Goal: Task Accomplishment & Management: Manage account settings

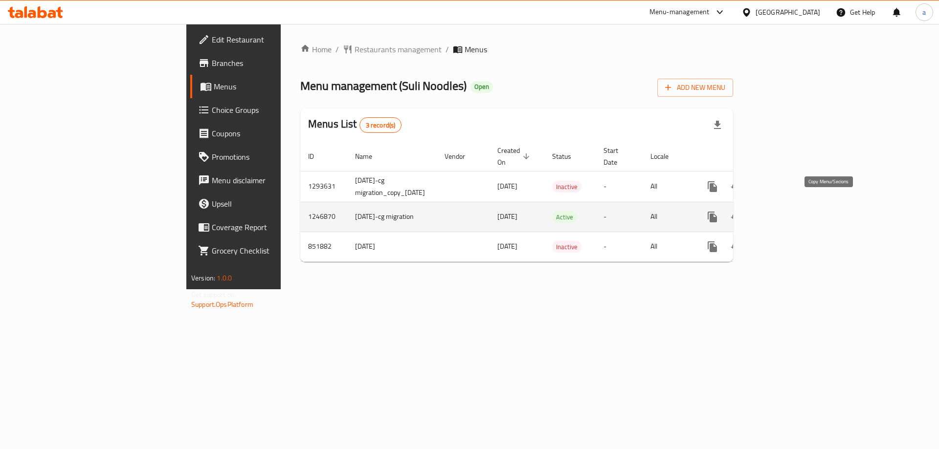
click at [718, 211] on icon "more" at bounding box center [713, 217] width 12 height 12
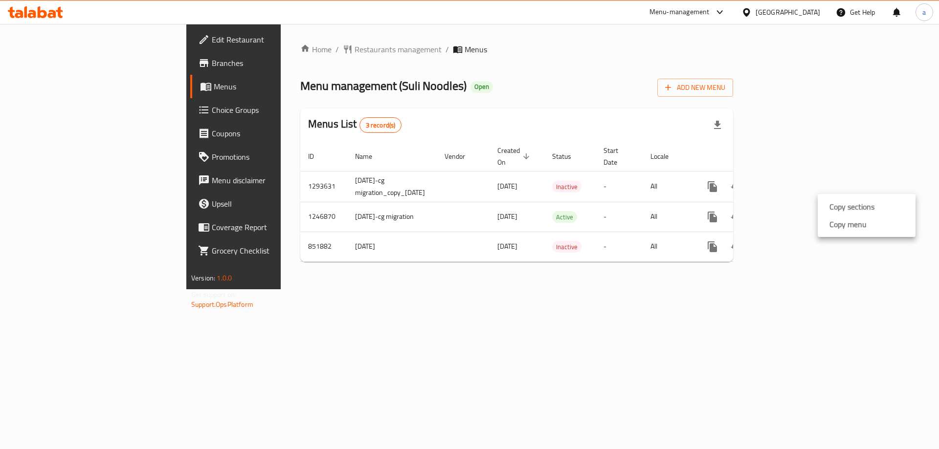
click at [673, 0] on div at bounding box center [469, 0] width 939 height 0
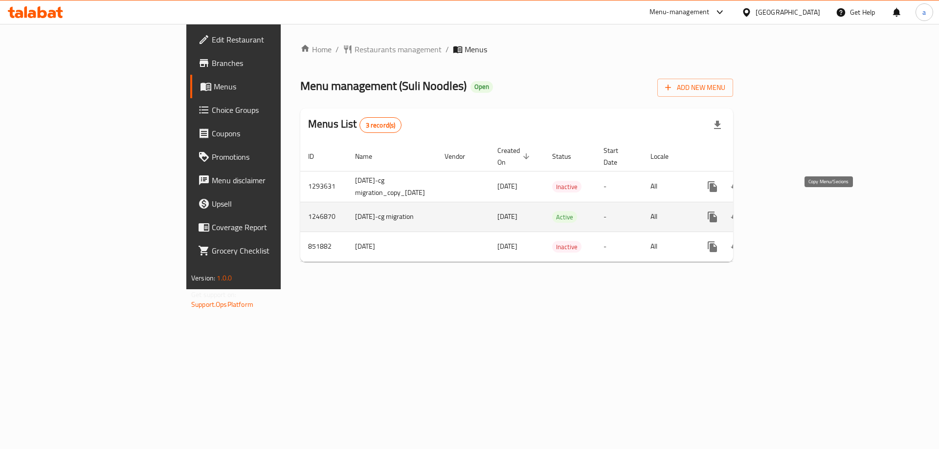
drag, startPoint x: 828, startPoint y: 206, endPoint x: 819, endPoint y: 218, distance: 14.7
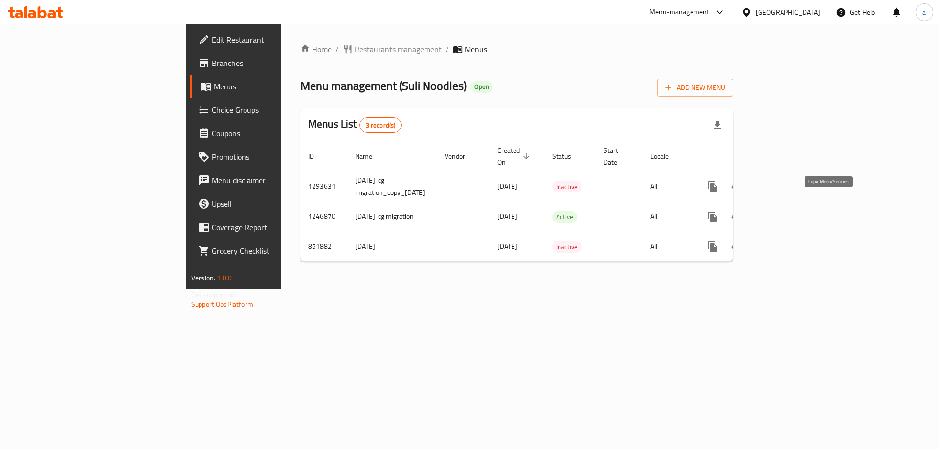
click at [717, 212] on icon "more" at bounding box center [712, 217] width 9 height 11
click at [837, 221] on strong "Copy menu" at bounding box center [848, 225] width 37 height 12
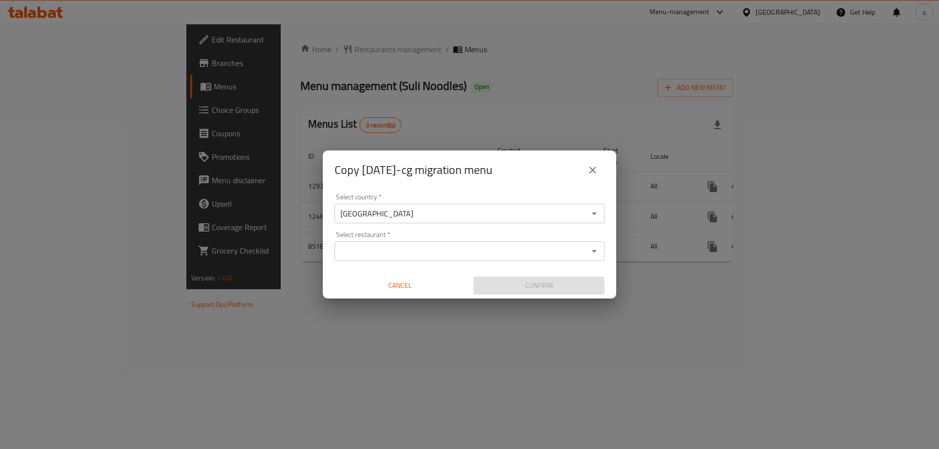
click at [405, 264] on div "Select country   * [GEOGRAPHIC_DATA] Select country * Select restaurant   * Sel…" at bounding box center [469, 244] width 293 height 109
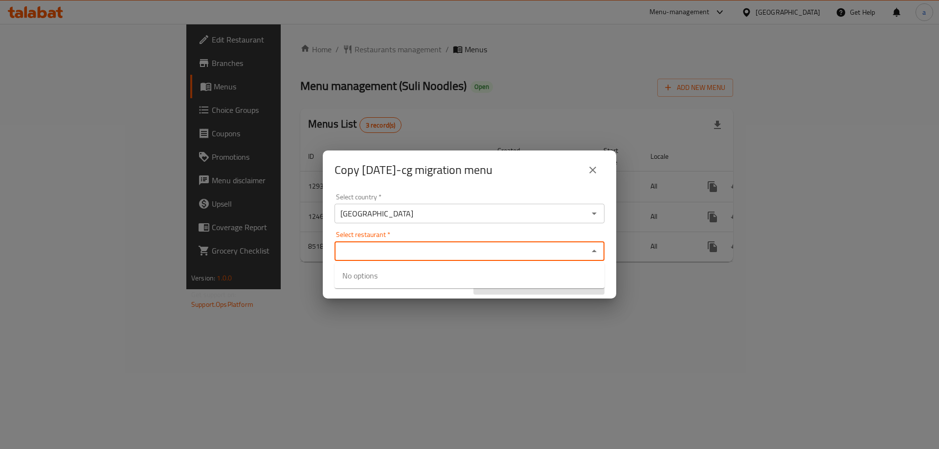
click at [408, 253] on input "Select restaurant   *" at bounding box center [461, 252] width 248 height 14
paste input "635145"
type input "635145"
click at [487, 186] on div "Copy [DATE]-cg migration menu" at bounding box center [469, 170] width 293 height 39
click at [441, 253] on input "Select restaurant   *" at bounding box center [461, 252] width 248 height 14
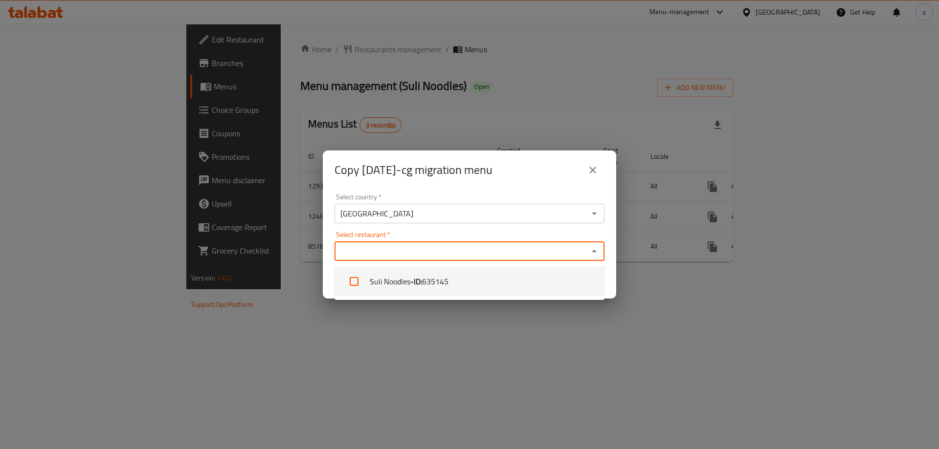
click at [422, 284] on b "- ID:" at bounding box center [416, 282] width 12 height 12
checkbox input "true"
click at [504, 337] on div "Copy [DATE]-cg migration menu Select country   * [GEOGRAPHIC_DATA] Select count…" at bounding box center [469, 224] width 939 height 449
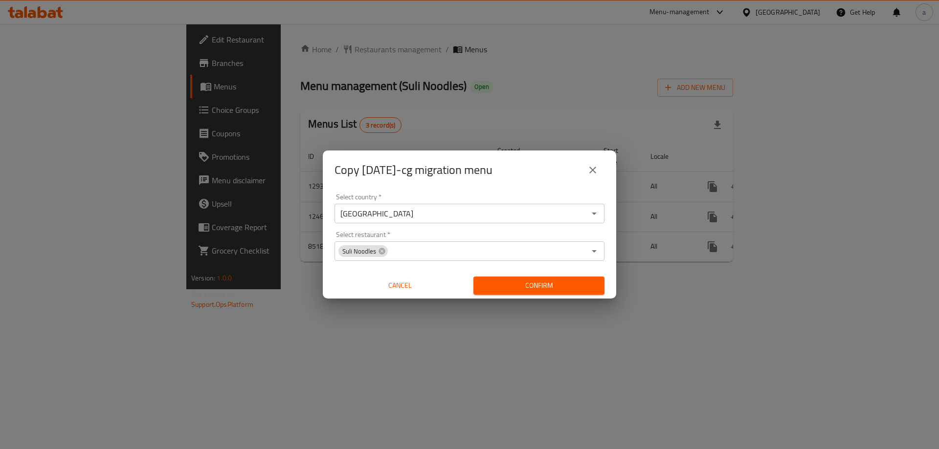
click at [522, 285] on span "Confirm" at bounding box center [538, 286] width 115 height 12
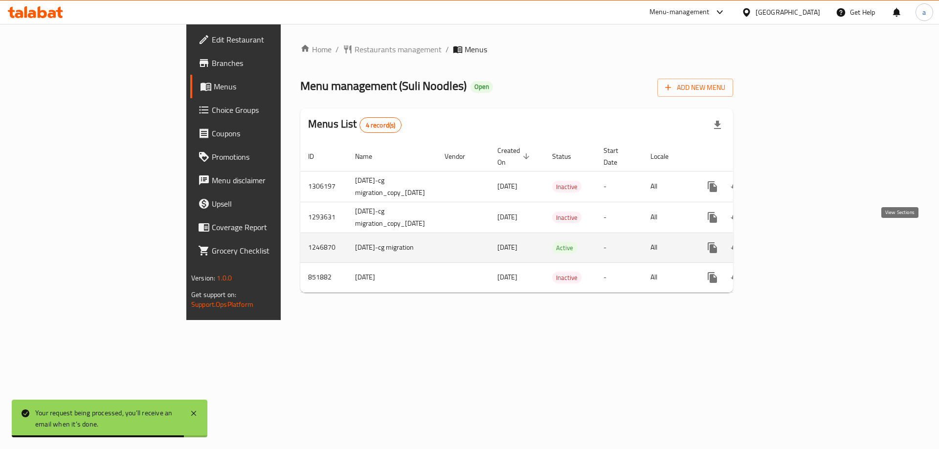
click at [787, 244] on icon "enhanced table" at bounding box center [783, 248] width 9 height 9
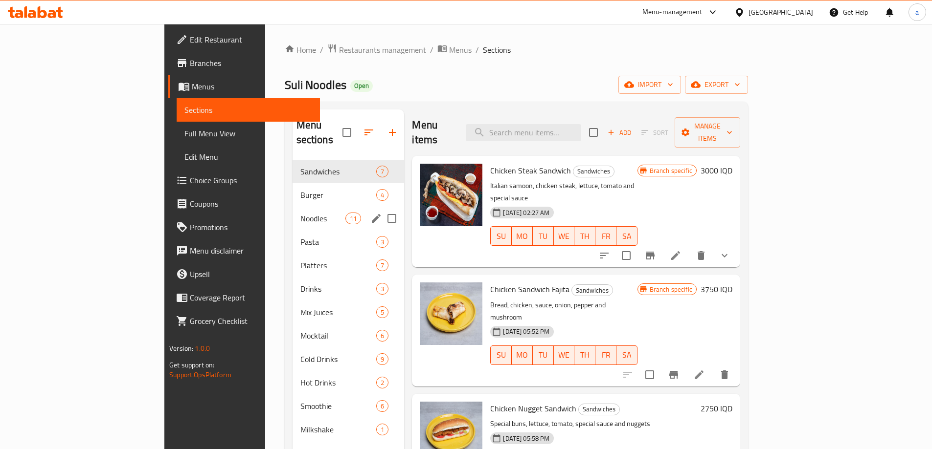
click at [300, 213] on span "Noodles" at bounding box center [322, 219] width 45 height 12
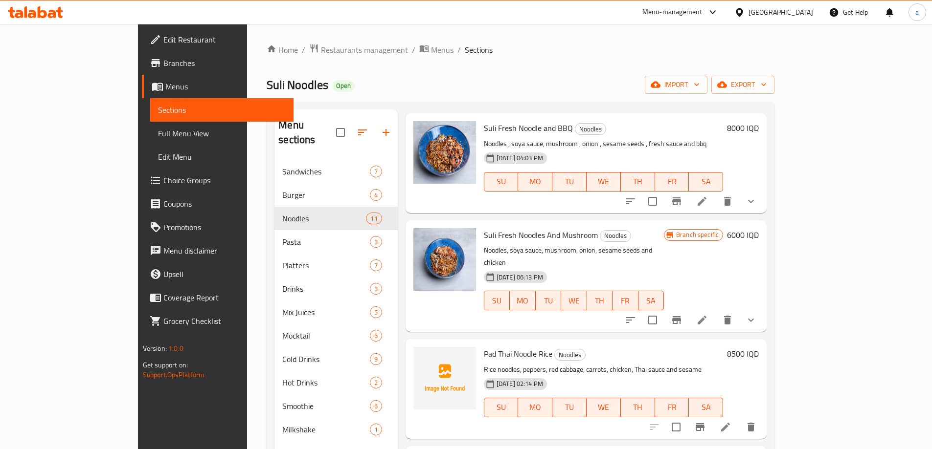
scroll to position [196, 0]
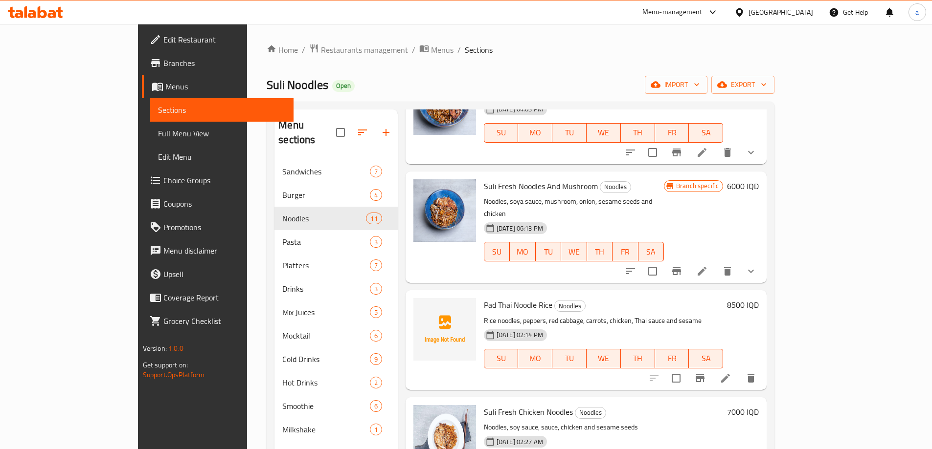
click at [759, 298] on h6 "8500 IQD" at bounding box center [743, 305] width 32 height 14
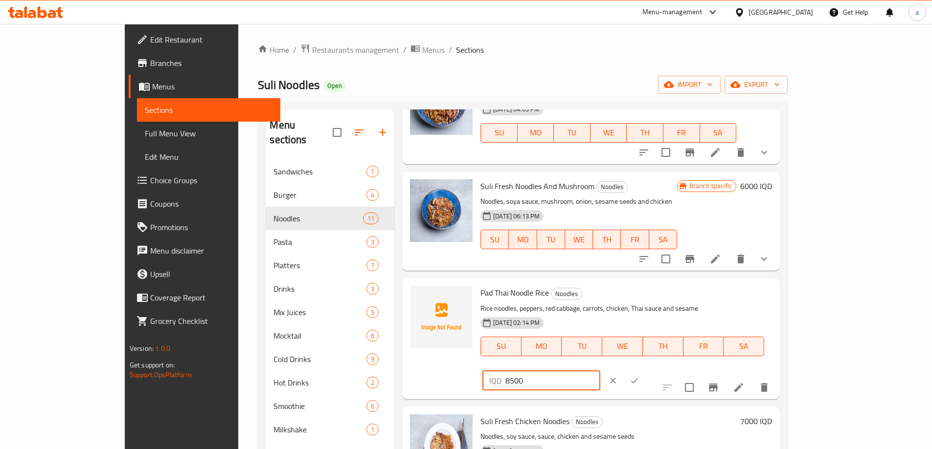
click at [600, 371] on input "8500" at bounding box center [552, 381] width 95 height 20
type input "9000"
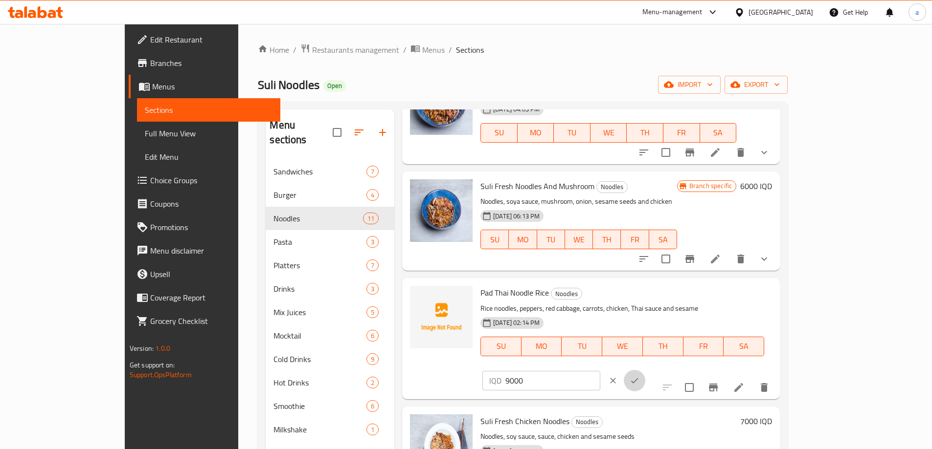
click at [645, 370] on button "ok" at bounding box center [635, 381] width 22 height 22
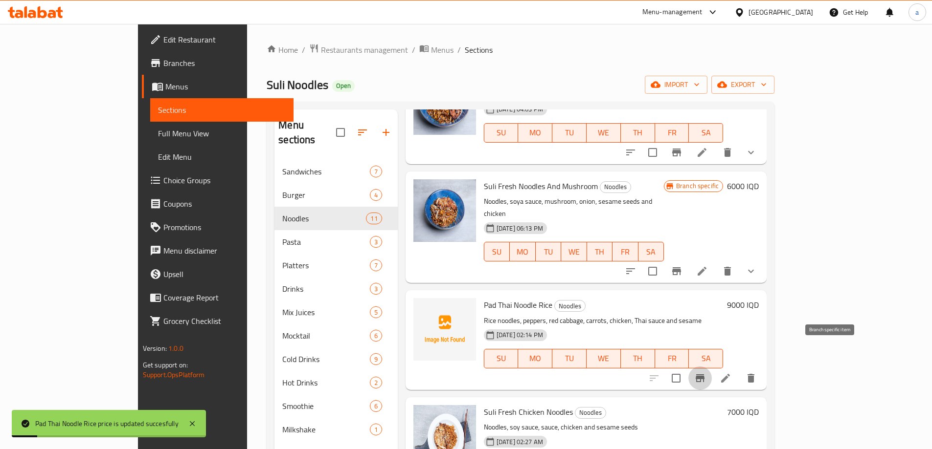
click at [704, 375] on icon "Branch-specific-item" at bounding box center [700, 379] width 9 height 8
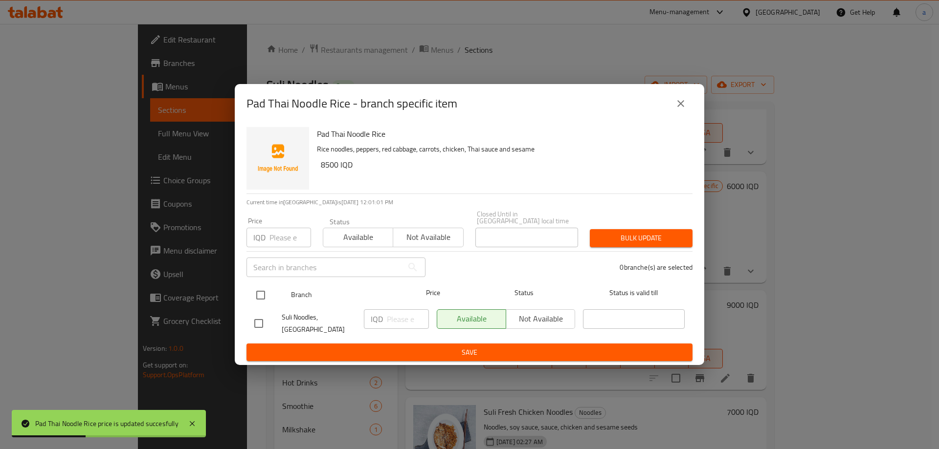
drag, startPoint x: 258, startPoint y: 294, endPoint x: 379, endPoint y: 331, distance: 126.3
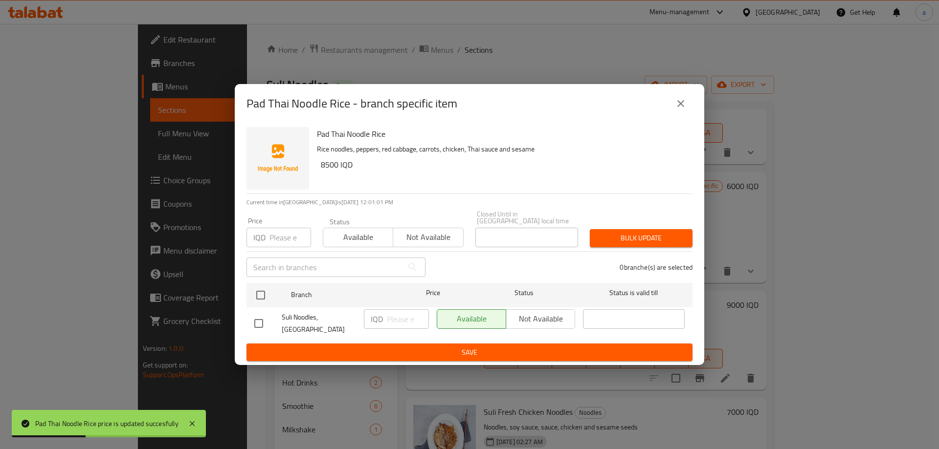
click at [265, 300] on input "checkbox" at bounding box center [260, 295] width 21 height 21
checkbox input "true"
click at [401, 317] on input "number" at bounding box center [408, 320] width 42 height 20
paste input "9000"
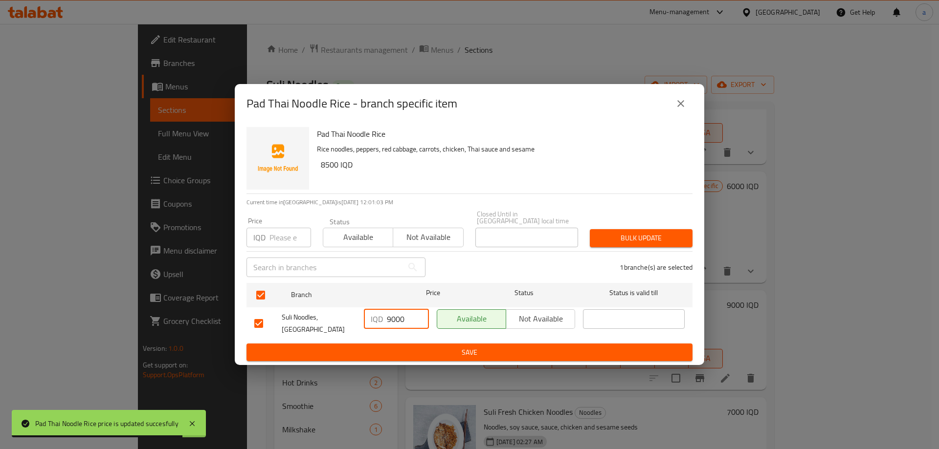
type input "9000"
click at [532, 344] on button "Save" at bounding box center [470, 353] width 446 height 18
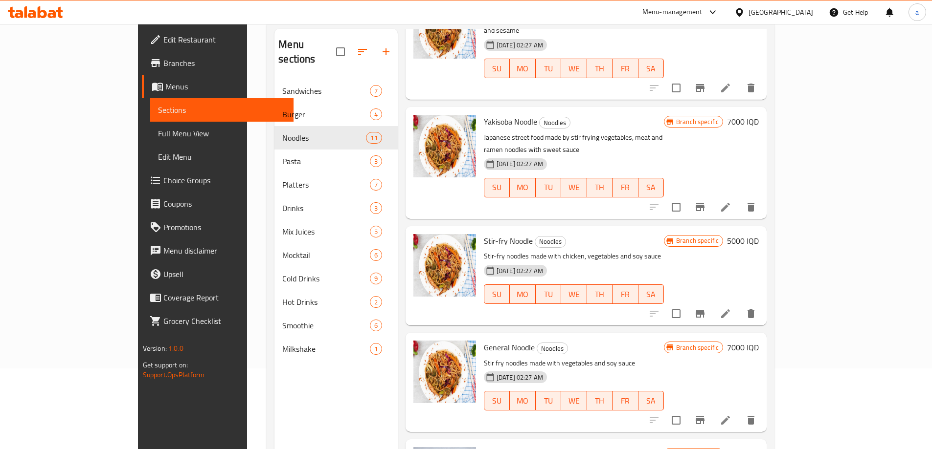
scroll to position [137, 0]
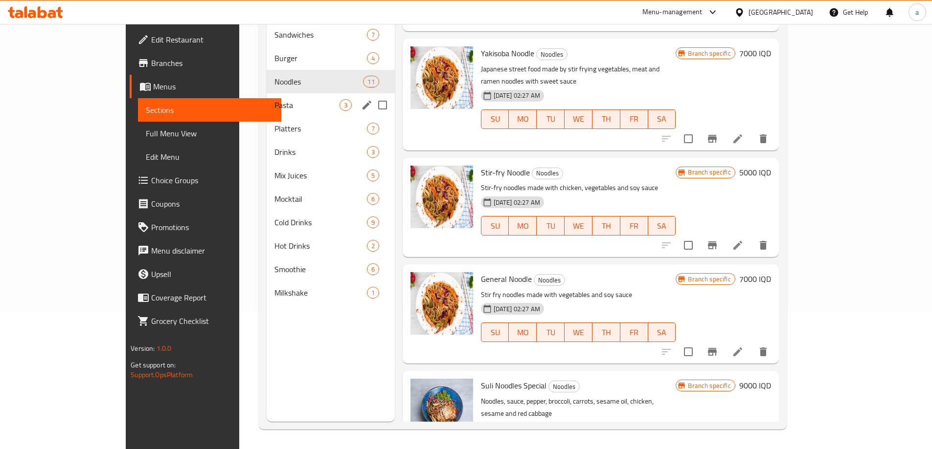
drag, startPoint x: 208, startPoint y: 92, endPoint x: 238, endPoint y: 93, distance: 29.4
click at [274, 99] on span "Pasta" at bounding box center [306, 105] width 65 height 12
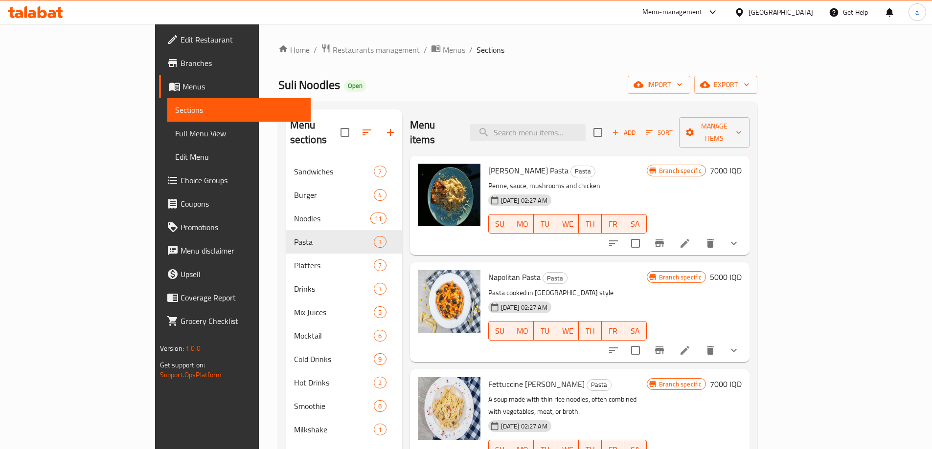
click at [741, 164] on h6 "7000 IQD" at bounding box center [726, 171] width 32 height 14
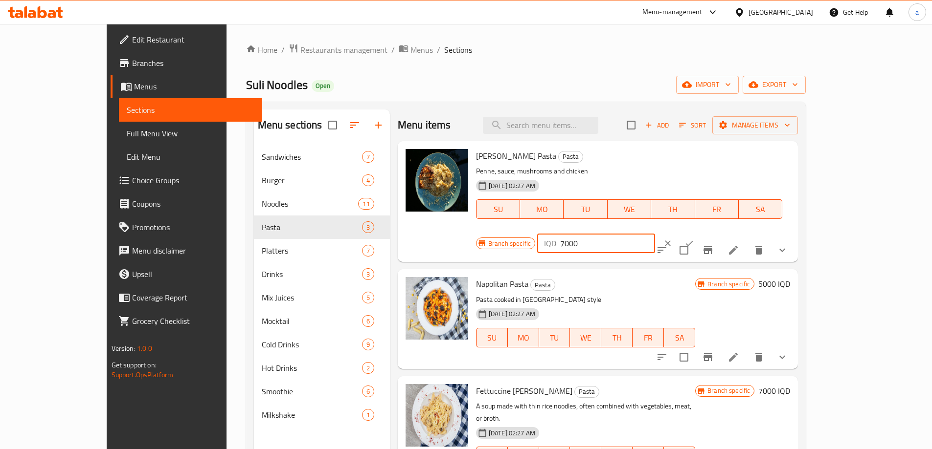
click at [655, 234] on input "7000" at bounding box center [607, 244] width 95 height 20
type input "8000"
click at [694, 239] on icon "ok" at bounding box center [689, 244] width 10 height 10
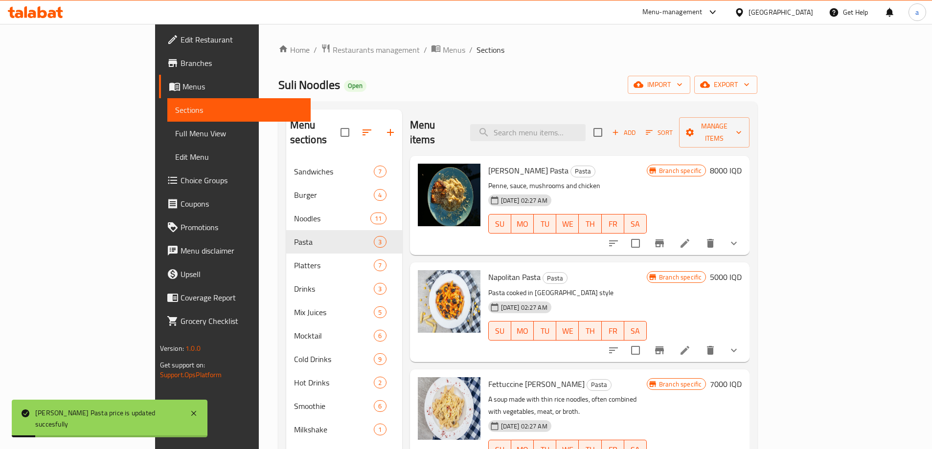
click at [664, 240] on icon "Branch-specific-item" at bounding box center [659, 244] width 9 height 8
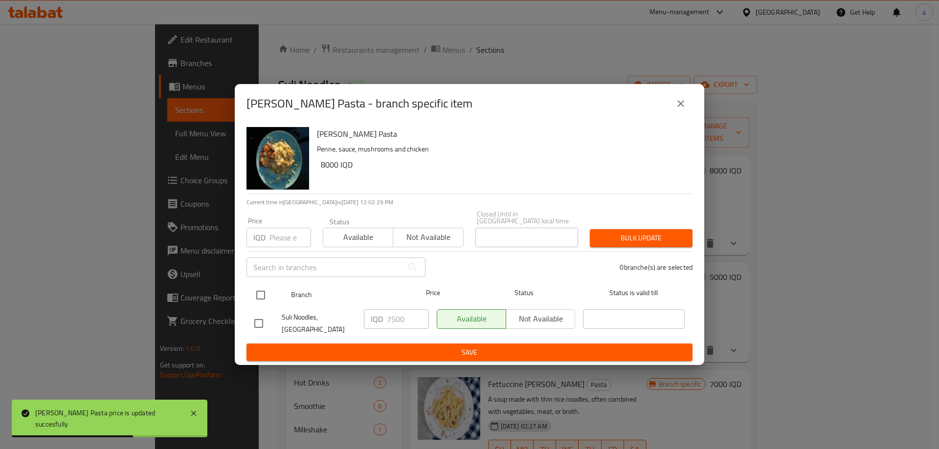
click at [262, 293] on input "checkbox" at bounding box center [260, 295] width 21 height 21
checkbox input "true"
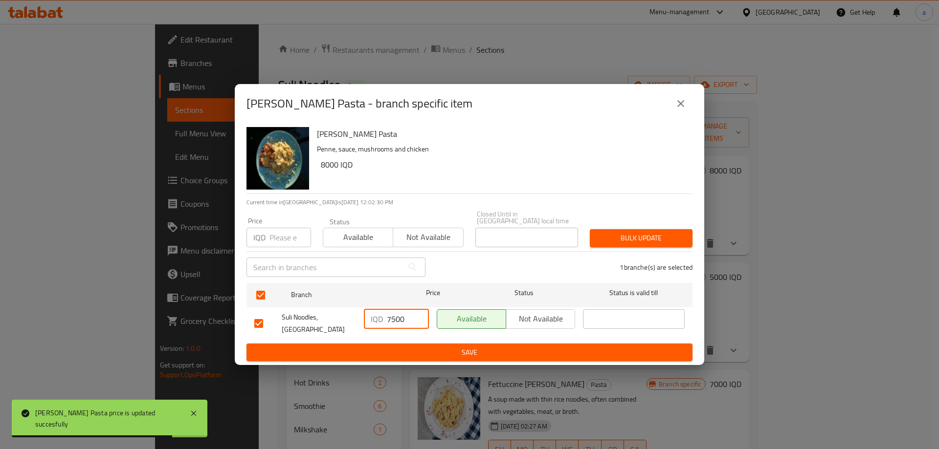
click at [399, 319] on input "7500" at bounding box center [408, 320] width 42 height 20
paste input "80"
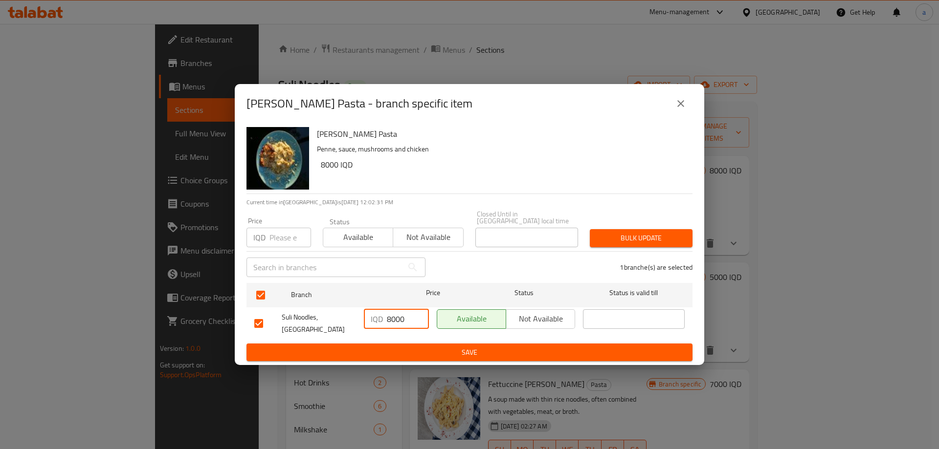
type input "8000"
click at [426, 347] on span "Save" at bounding box center [469, 353] width 430 height 12
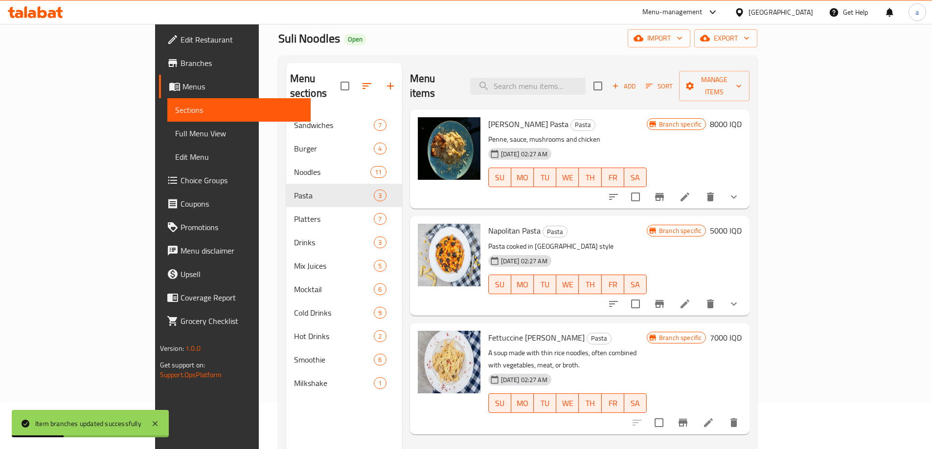
scroll to position [98, 0]
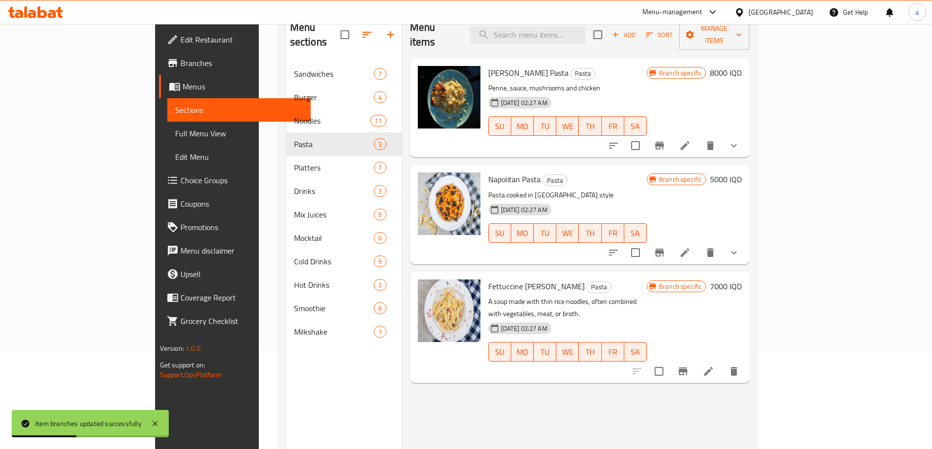
drag, startPoint x: 863, startPoint y: 266, endPoint x: 873, endPoint y: 278, distance: 15.7
click at [741, 280] on div "Branch specific 7000 IQD" at bounding box center [694, 287] width 95 height 14
click at [741, 280] on h6 "7000 IQD" at bounding box center [726, 287] width 32 height 14
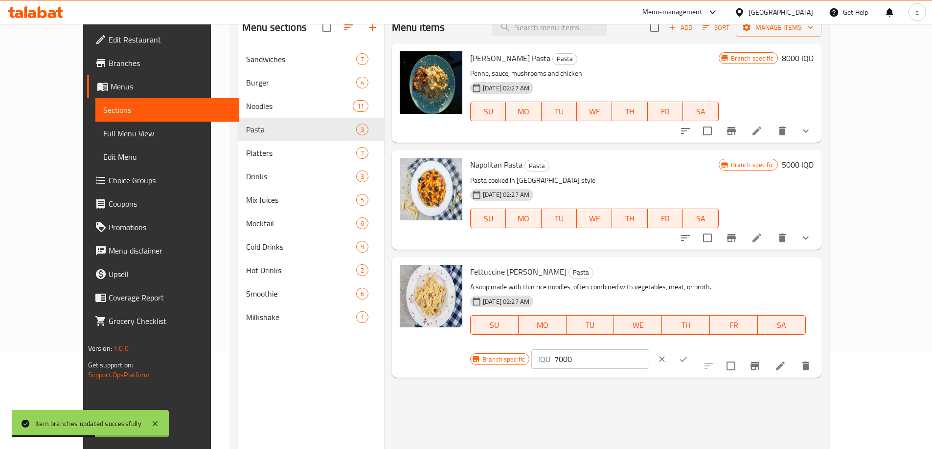
click at [649, 350] on input "7000" at bounding box center [601, 360] width 95 height 20
paste input "8"
click at [649, 350] on input "8000" at bounding box center [601, 360] width 95 height 20
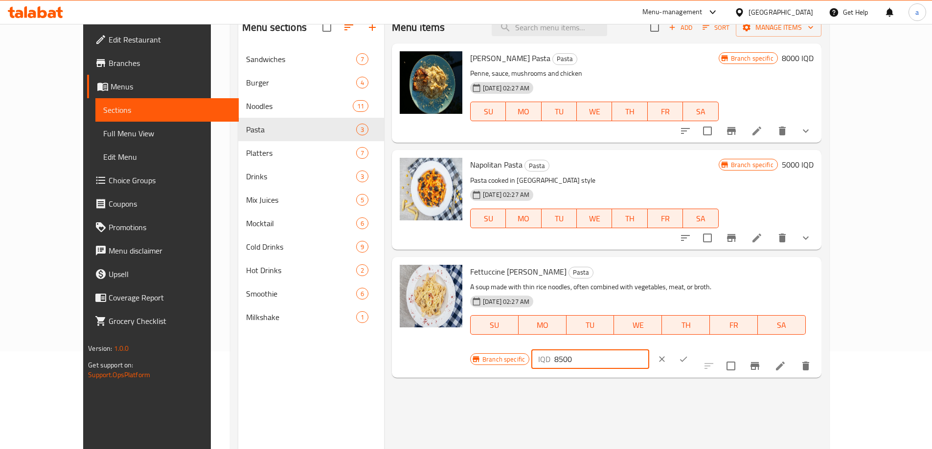
type input "8500"
click at [688, 355] on icon "ok" at bounding box center [683, 360] width 10 height 10
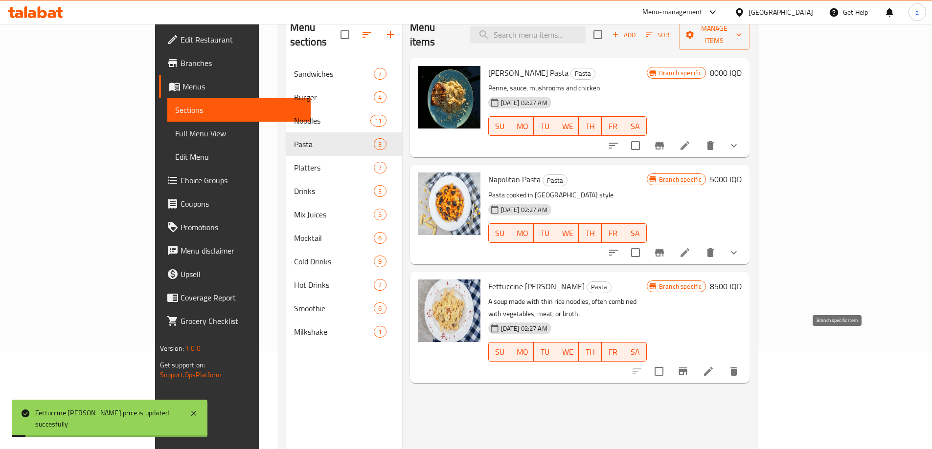
click at [687, 368] on icon "Branch-specific-item" at bounding box center [682, 372] width 9 height 8
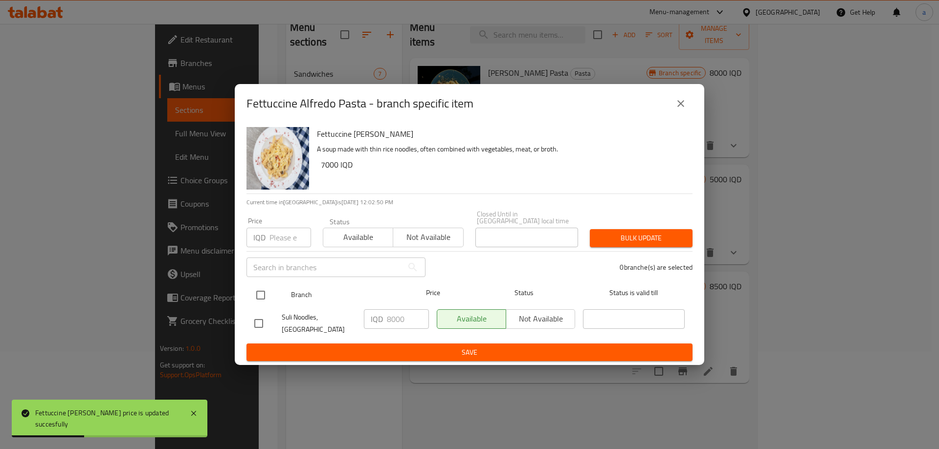
click at [260, 286] on input "checkbox" at bounding box center [260, 295] width 21 height 21
checkbox input "true"
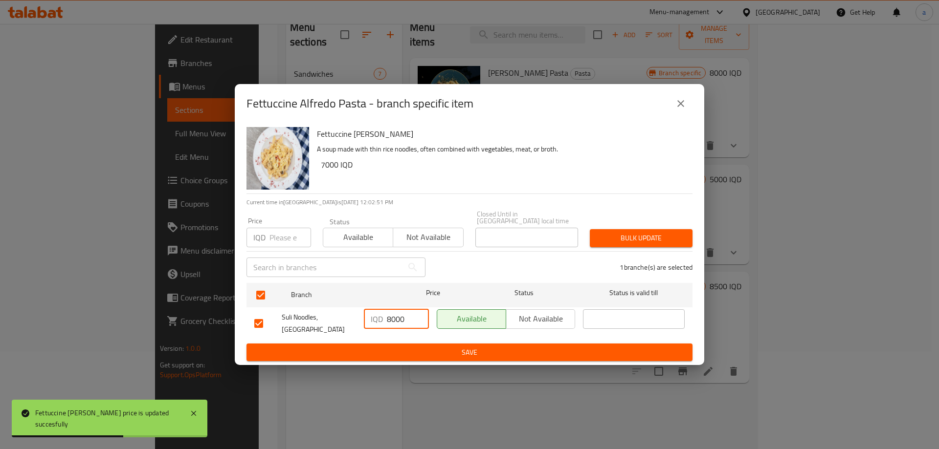
click at [402, 319] on input "8000" at bounding box center [408, 320] width 42 height 20
paste input "5"
type input "8500"
click at [408, 347] on span "Save" at bounding box center [469, 353] width 430 height 12
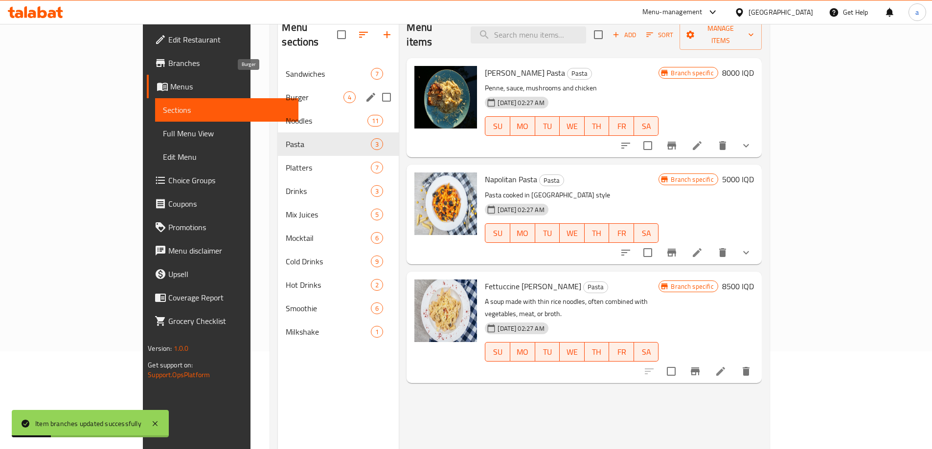
click at [286, 91] on span "Burger" at bounding box center [315, 97] width 58 height 12
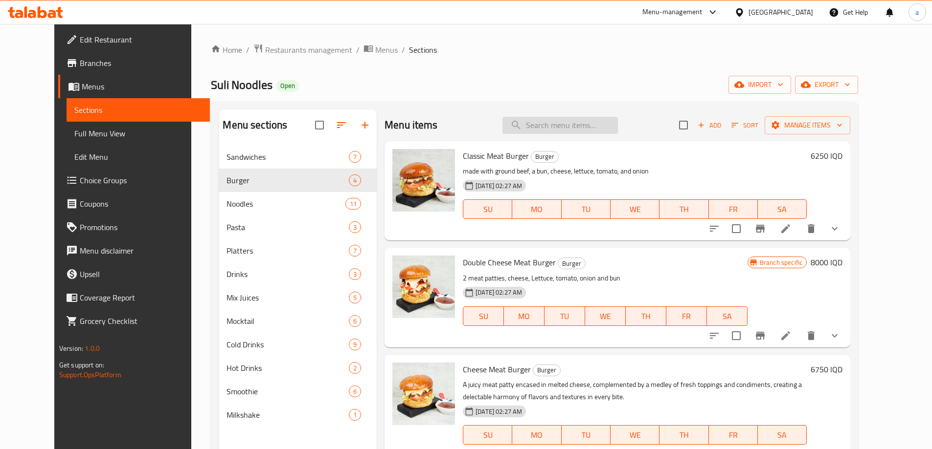
click at [575, 130] on input "search" at bounding box center [559, 125] width 115 height 17
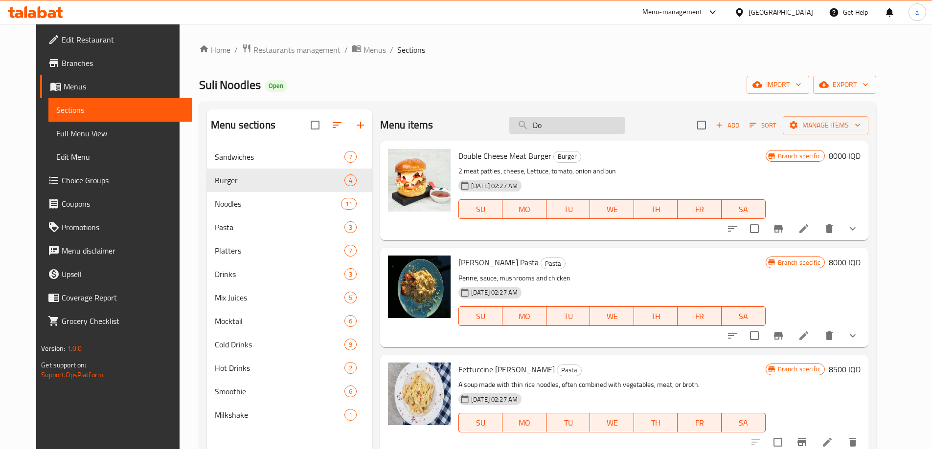
type input "D"
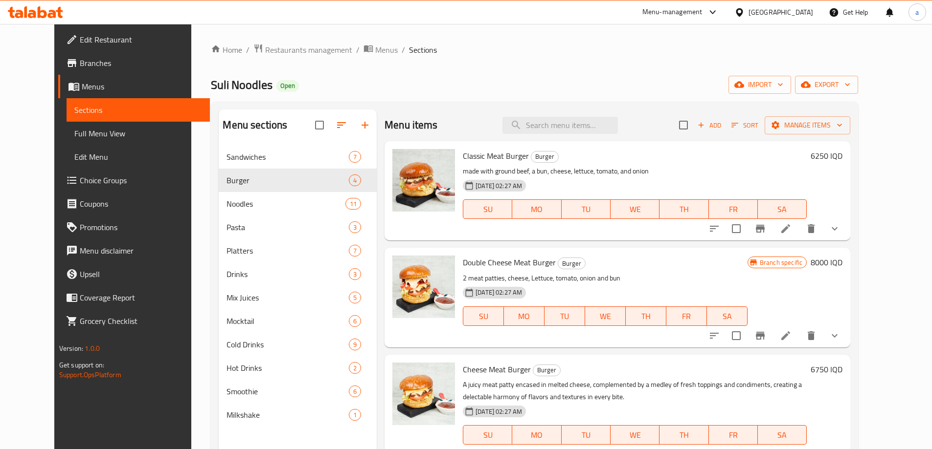
click at [842, 265] on h6 "8000 IQD" at bounding box center [826, 263] width 32 height 14
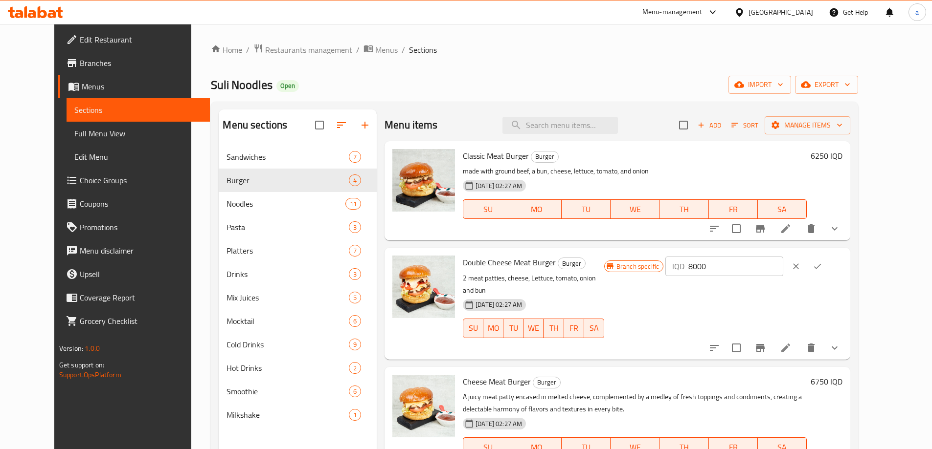
click at [772, 269] on input "8000" at bounding box center [735, 267] width 95 height 20
paste input "5"
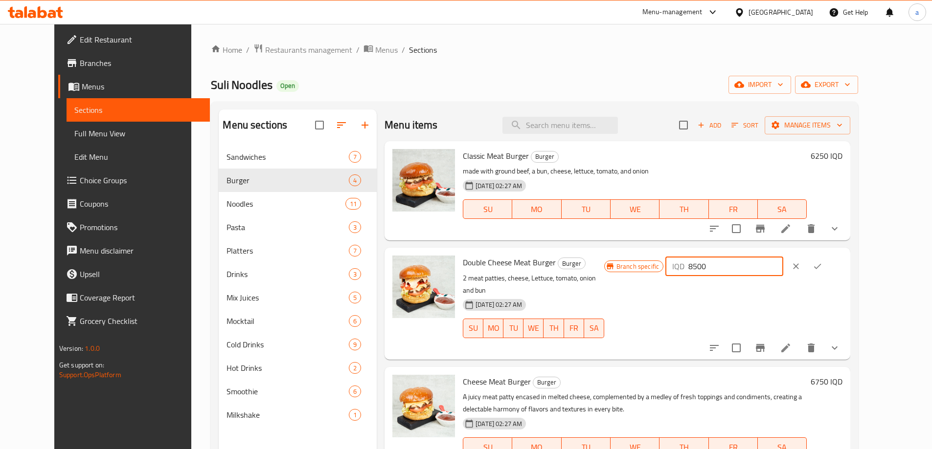
click at [762, 268] on input "8500" at bounding box center [735, 267] width 95 height 20
type input "9500"
click at [822, 263] on icon "ok" at bounding box center [817, 267] width 10 height 10
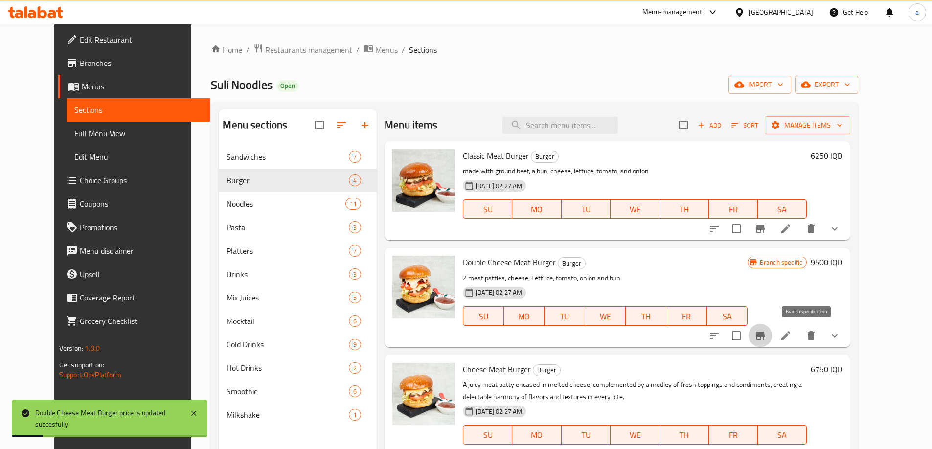
click at [772, 334] on button "Branch-specific-item" at bounding box center [759, 335] width 23 height 23
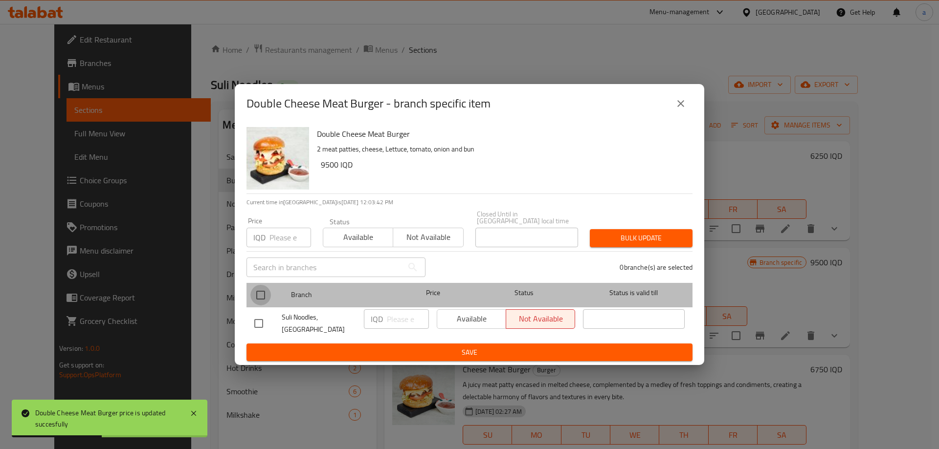
drag, startPoint x: 256, startPoint y: 292, endPoint x: 373, endPoint y: 300, distance: 117.1
click at [257, 292] on input "checkbox" at bounding box center [260, 295] width 21 height 21
checkbox input "true"
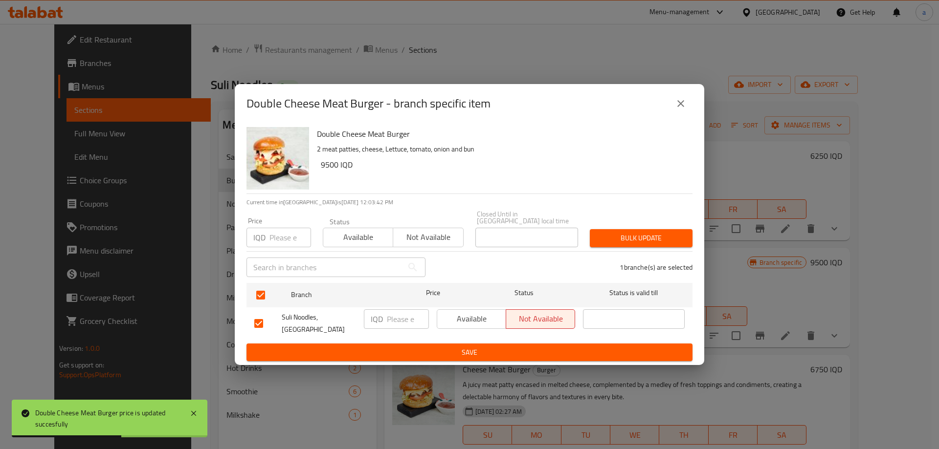
click at [378, 322] on p "IQD" at bounding box center [377, 320] width 12 height 12
click at [397, 316] on input "number" at bounding box center [408, 320] width 42 height 20
paste input "9500"
type input "9500"
click at [402, 347] on span "Save" at bounding box center [469, 353] width 430 height 12
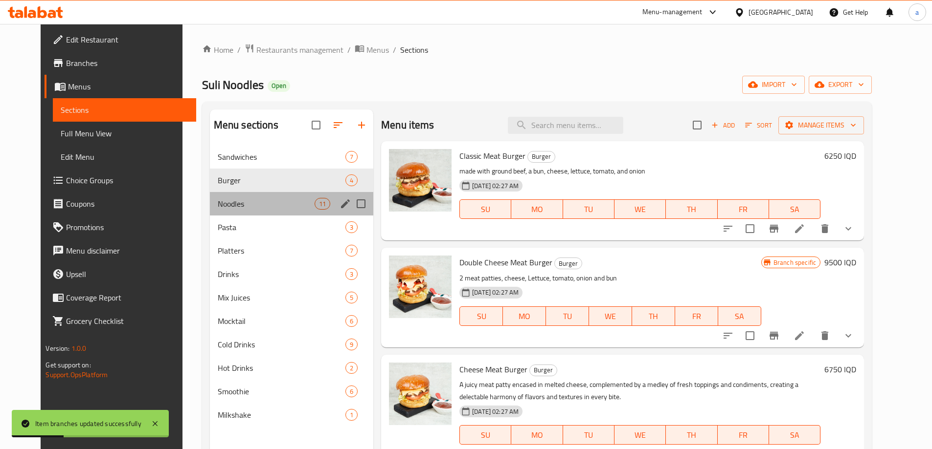
click at [224, 209] on span "Noodles" at bounding box center [266, 204] width 97 height 12
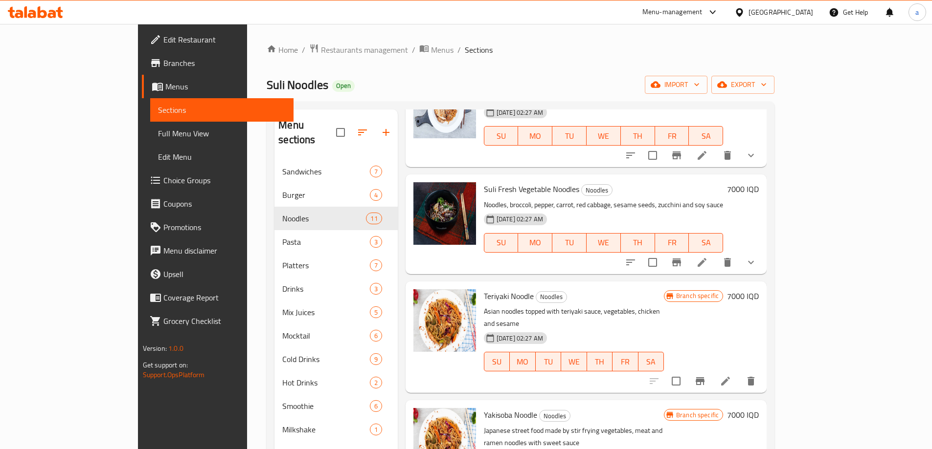
scroll to position [538, 0]
click at [759, 289] on h6 "7000 IQD" at bounding box center [743, 296] width 32 height 14
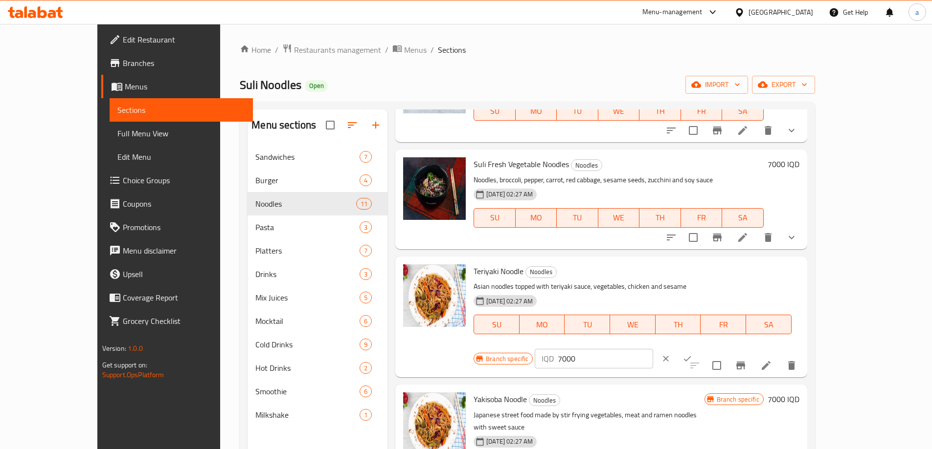
click at [652, 349] on input "7000" at bounding box center [605, 359] width 95 height 20
paste input "95"
type input "8500"
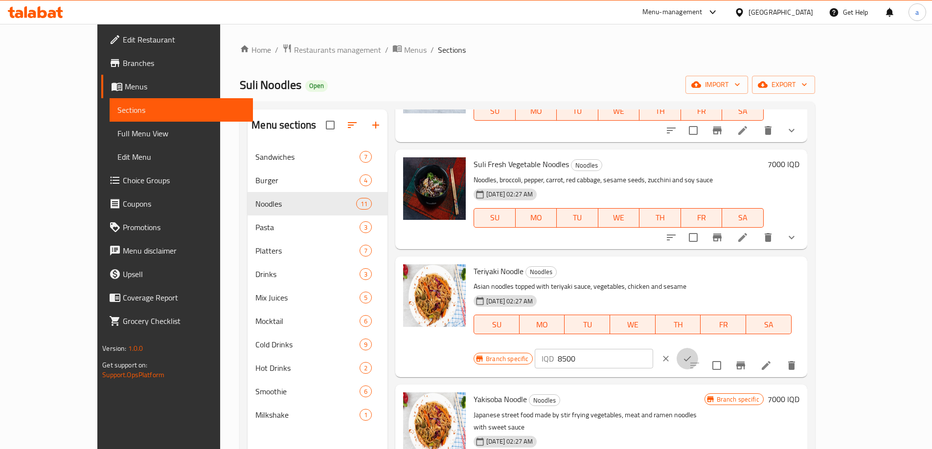
click at [698, 348] on button "ok" at bounding box center [687, 359] width 22 height 22
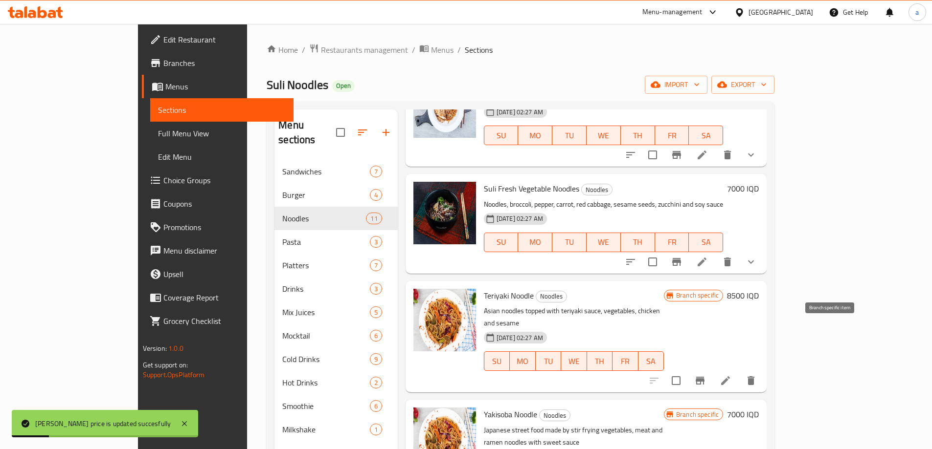
click at [706, 375] on icon "Branch-specific-item" at bounding box center [700, 381] width 12 height 12
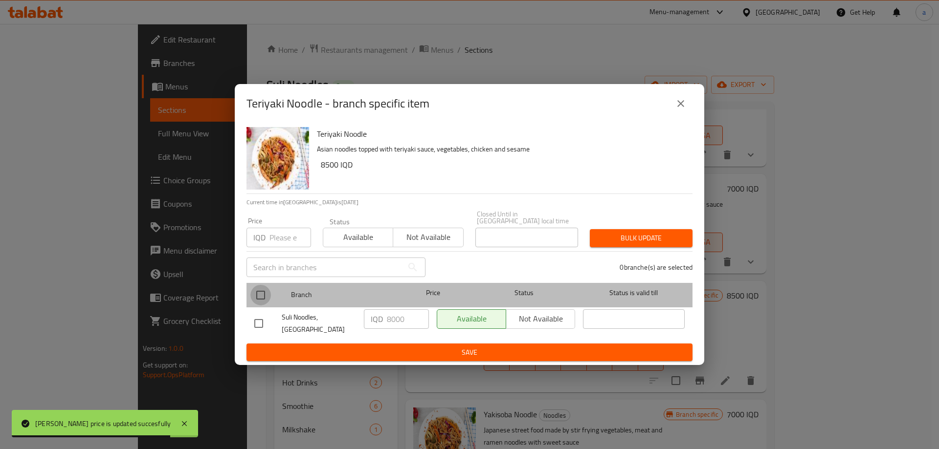
click at [260, 294] on input "checkbox" at bounding box center [260, 295] width 21 height 21
checkbox input "true"
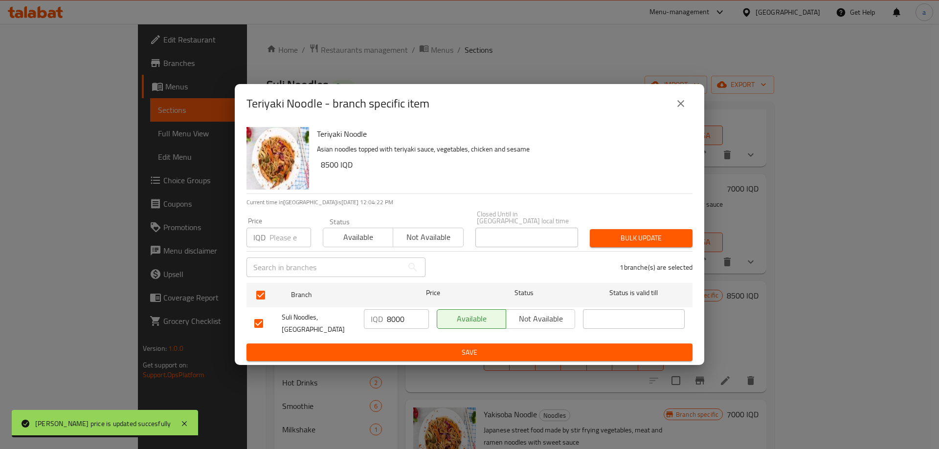
click at [399, 316] on input "8000" at bounding box center [408, 320] width 42 height 20
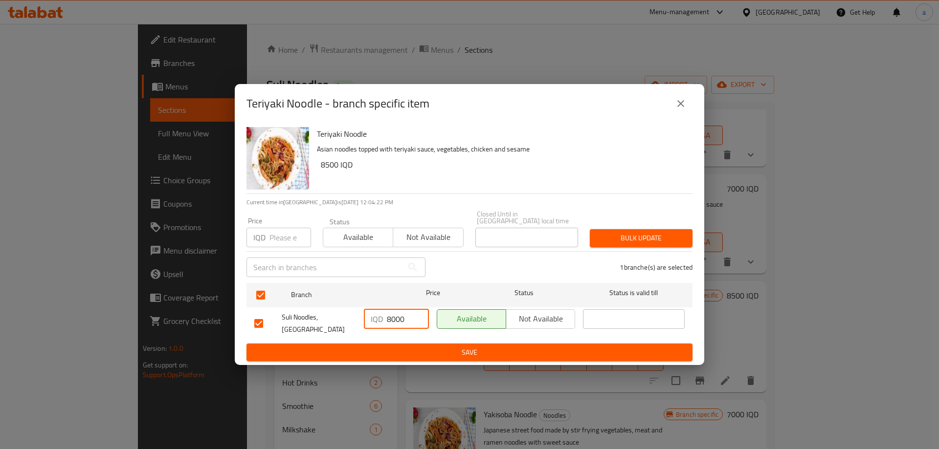
click at [399, 316] on input "8000" at bounding box center [408, 320] width 42 height 20
paste input "5"
type input "8500"
click at [411, 347] on span "Save" at bounding box center [469, 353] width 430 height 12
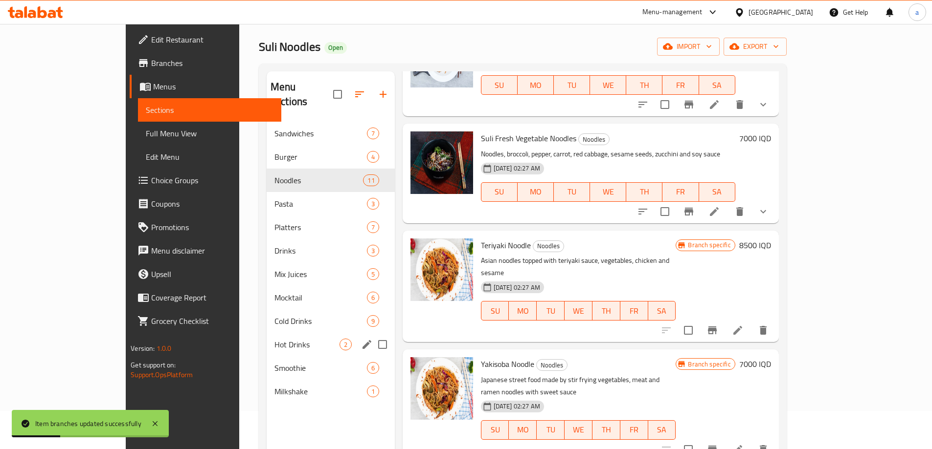
scroll to position [98, 0]
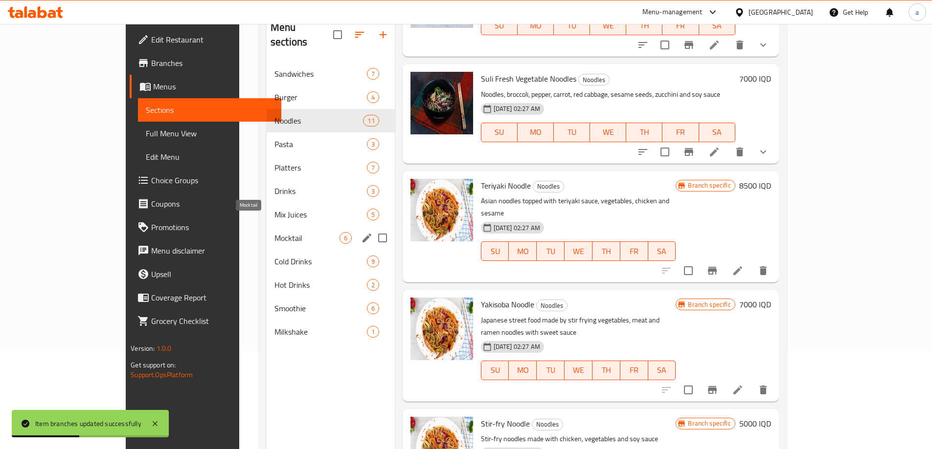
click at [274, 232] on span "Mocktail" at bounding box center [306, 238] width 65 height 12
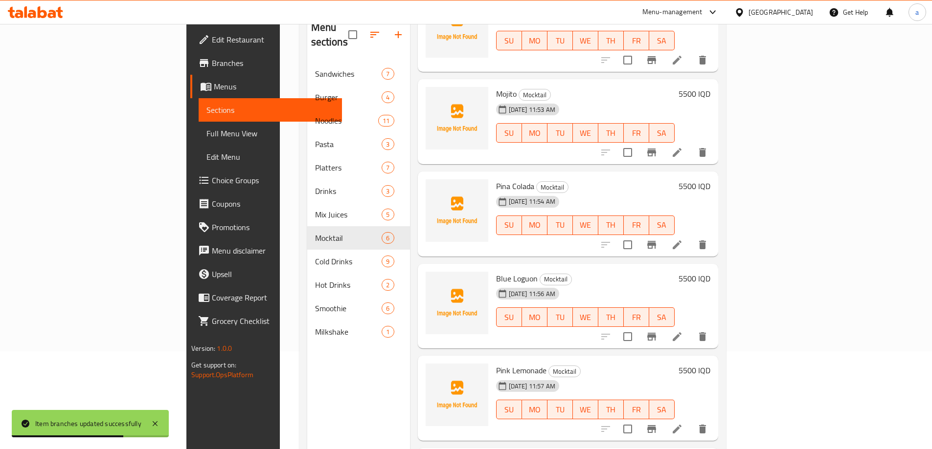
scroll to position [128, 0]
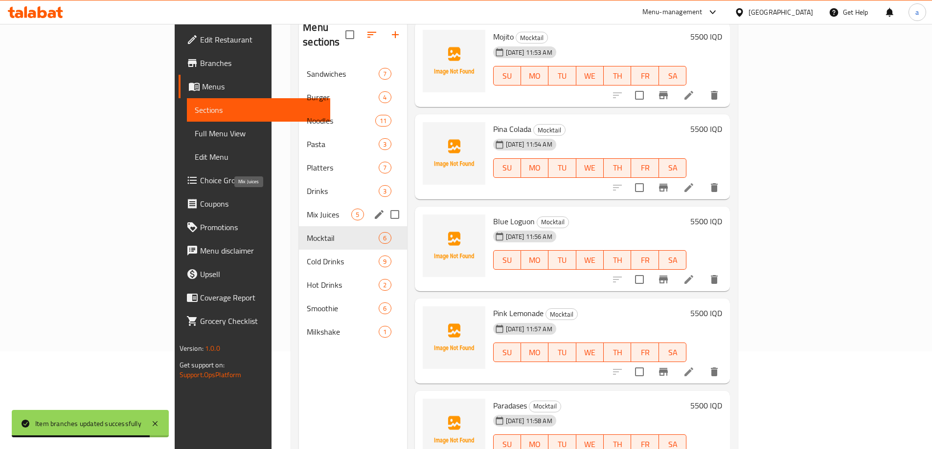
click at [307, 209] on span "Mix Juices" at bounding box center [329, 215] width 45 height 12
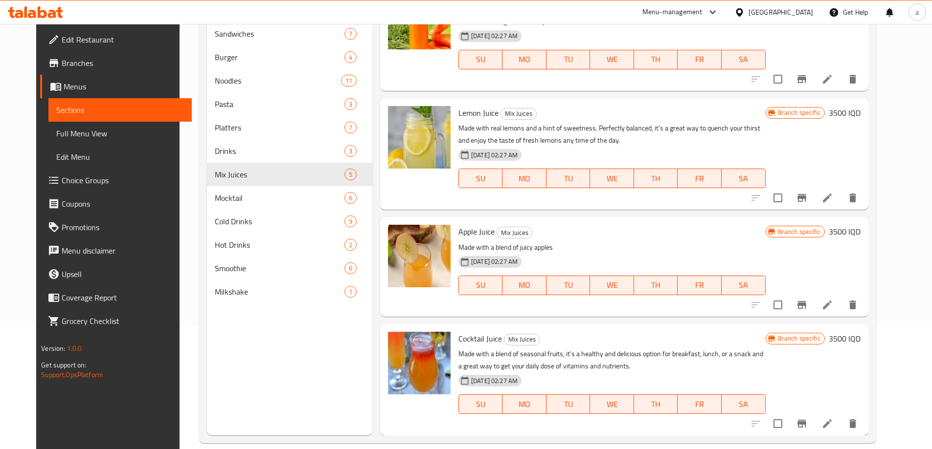
scroll to position [137, 0]
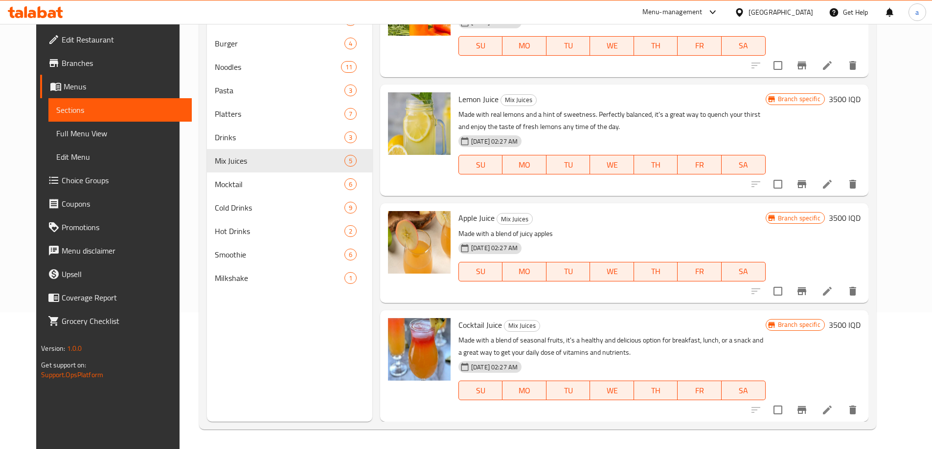
click at [860, 327] on h6 "3500 IQD" at bounding box center [845, 325] width 32 height 14
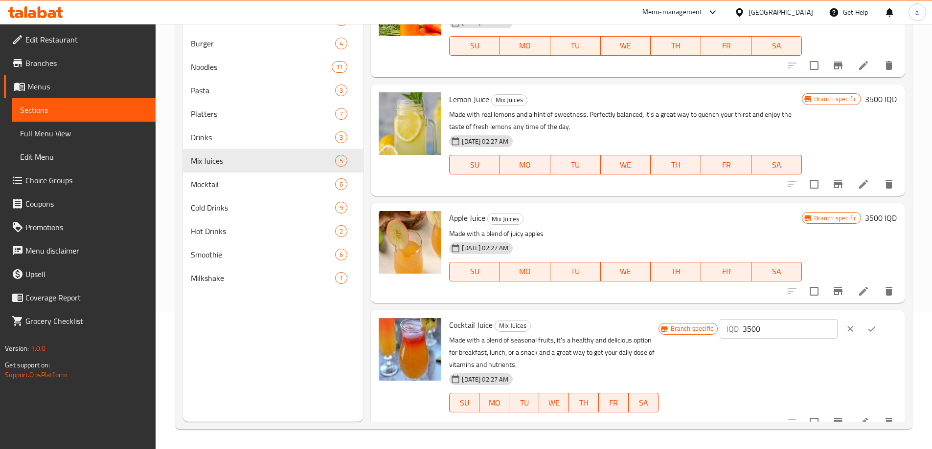
click at [780, 331] on input "3500" at bounding box center [789, 329] width 95 height 20
type input "4000"
click at [876, 323] on button "ok" at bounding box center [872, 329] width 22 height 22
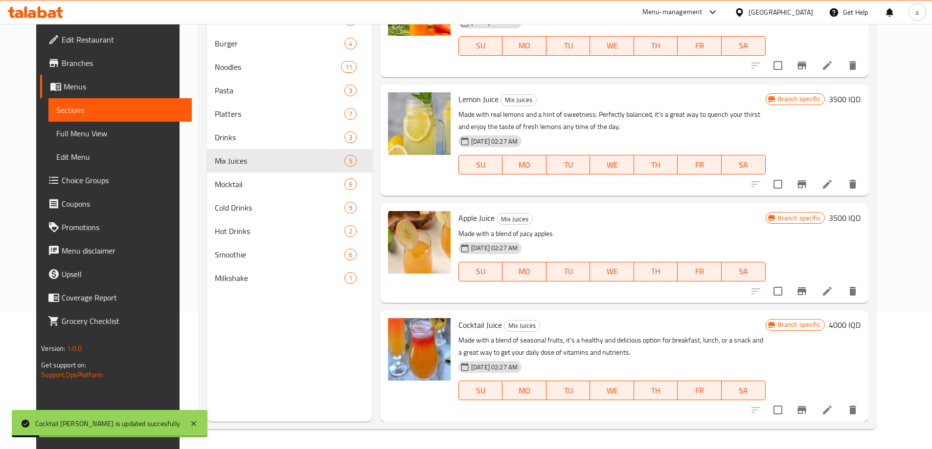
click at [808, 413] on icon "Branch-specific-item" at bounding box center [802, 410] width 12 height 12
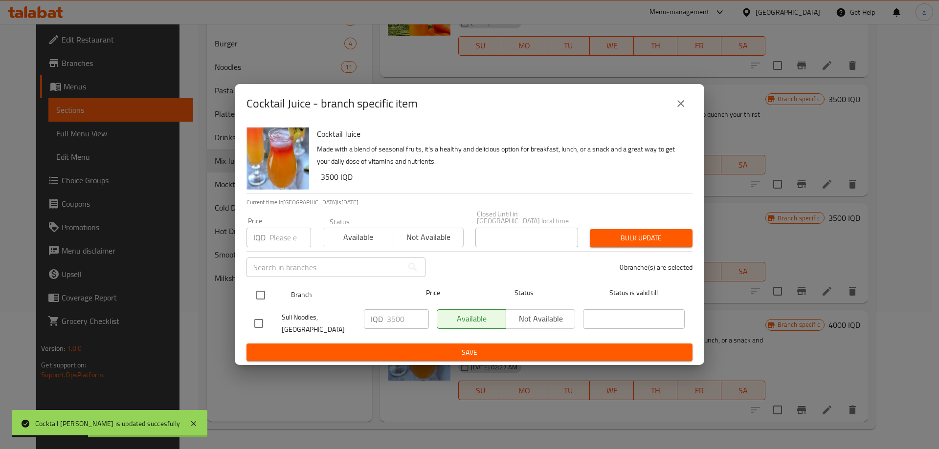
click at [269, 295] on input "checkbox" at bounding box center [260, 295] width 21 height 21
checkbox input "true"
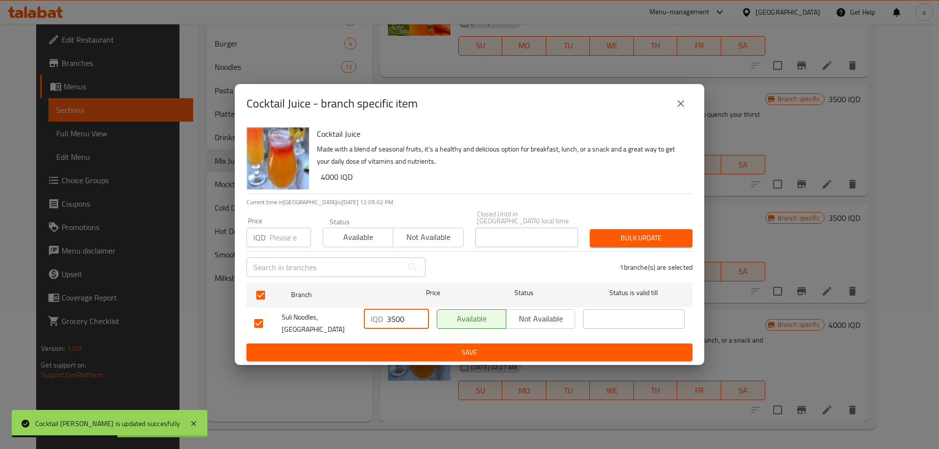
click at [401, 315] on input "3500" at bounding box center [408, 320] width 42 height 20
paste input "40"
type input "4000"
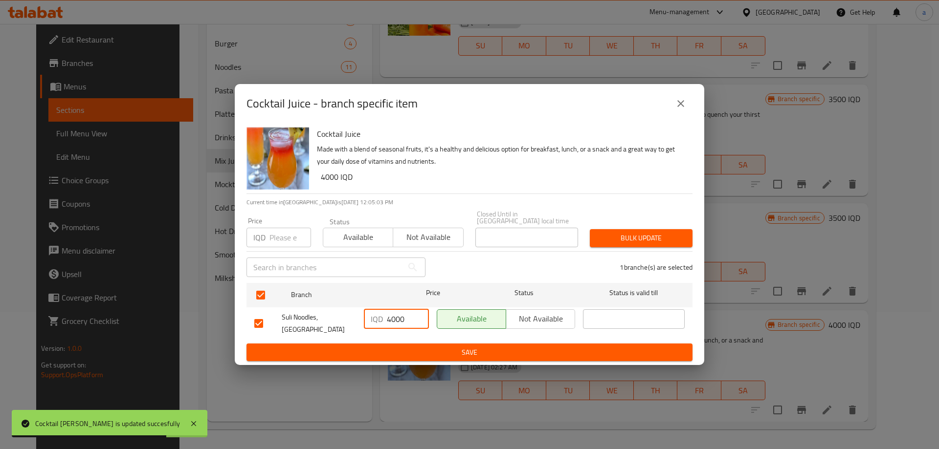
click at [429, 347] on span "Save" at bounding box center [469, 353] width 430 height 12
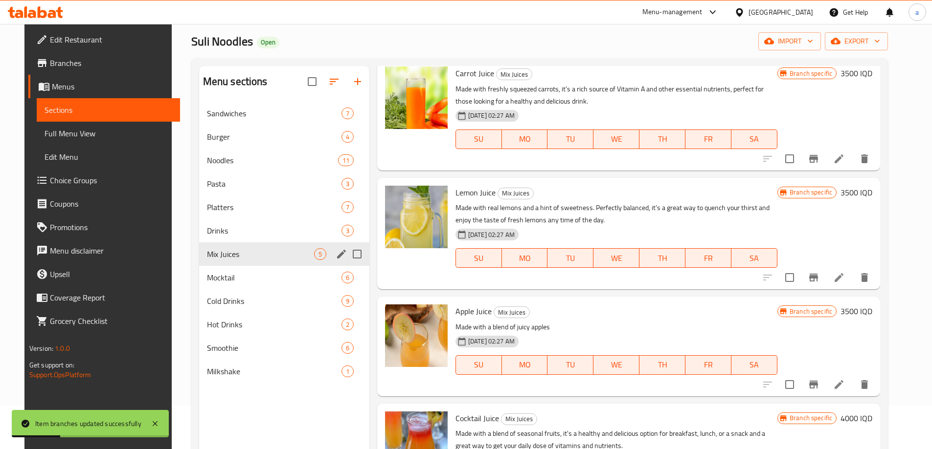
scroll to position [39, 0]
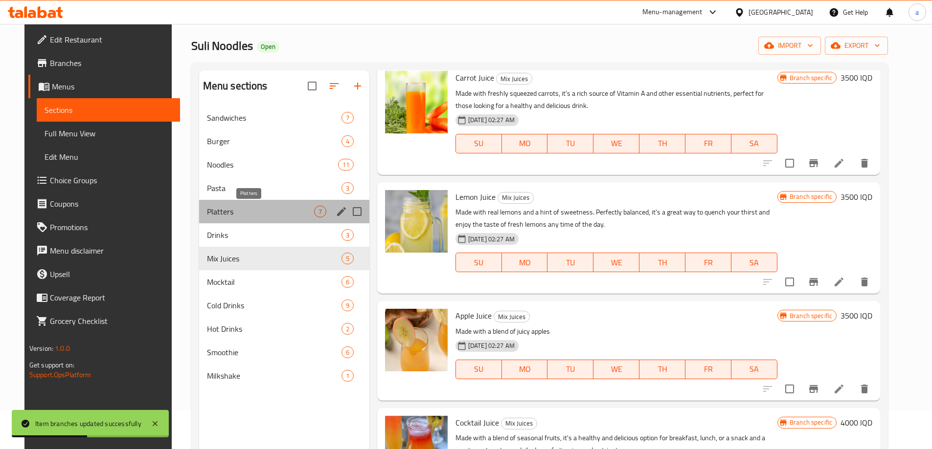
click at [221, 212] on span "Platters" at bounding box center [260, 212] width 107 height 12
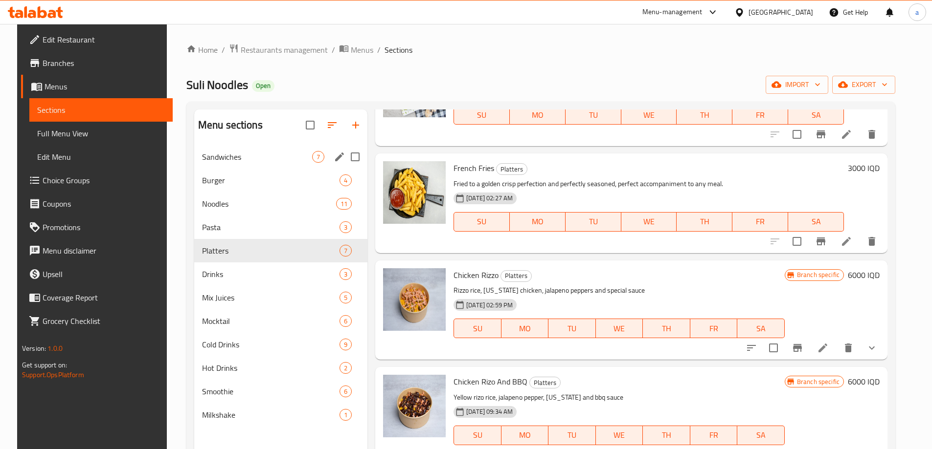
click at [233, 159] on span "Sandwiches" at bounding box center [257, 157] width 110 height 12
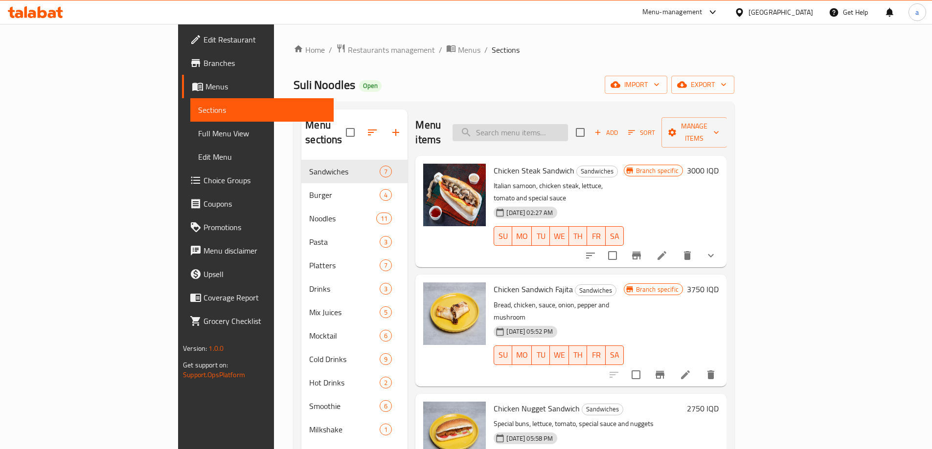
click at [568, 124] on input "search" at bounding box center [509, 132] width 115 height 17
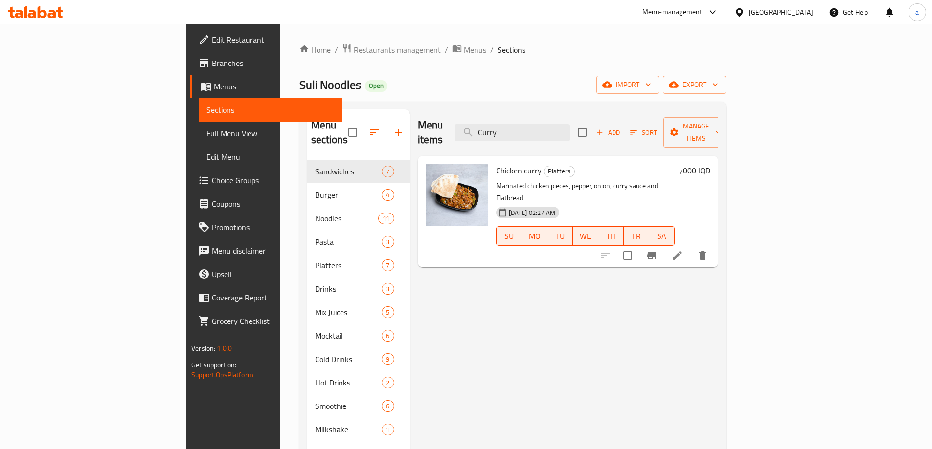
type input "Curry"
click at [710, 164] on h6 "7000 IQD" at bounding box center [694, 171] width 32 height 14
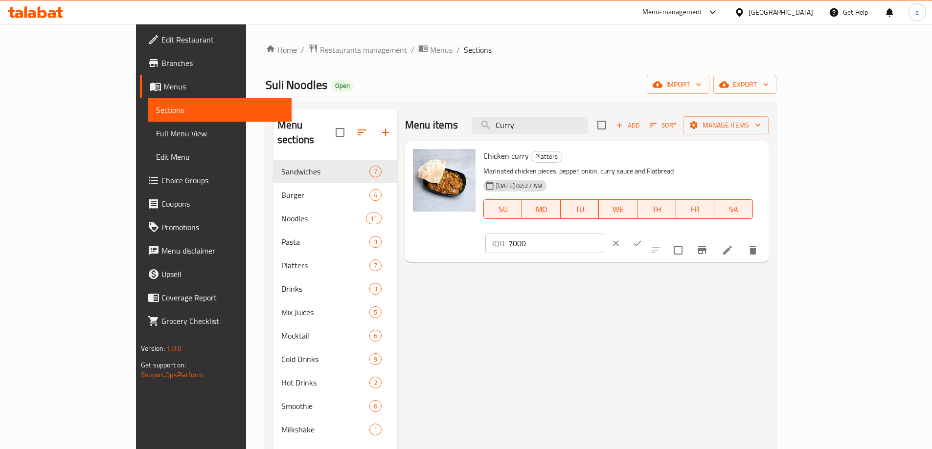
drag, startPoint x: 768, startPoint y: 158, endPoint x: 795, endPoint y: 183, distance: 36.3
click at [603, 234] on input "7000" at bounding box center [555, 244] width 95 height 20
type input "7500"
click at [648, 233] on button "ok" at bounding box center [638, 244] width 22 height 22
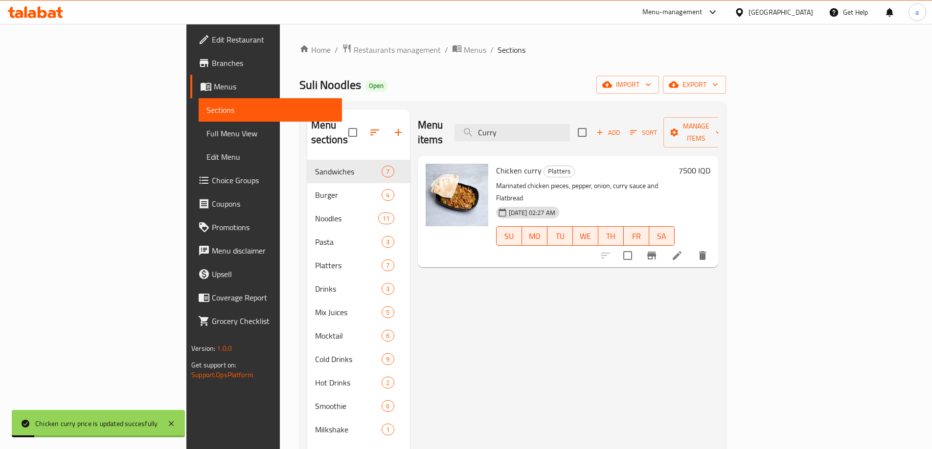
click at [656, 252] on icon "Branch-specific-item" at bounding box center [651, 256] width 9 height 8
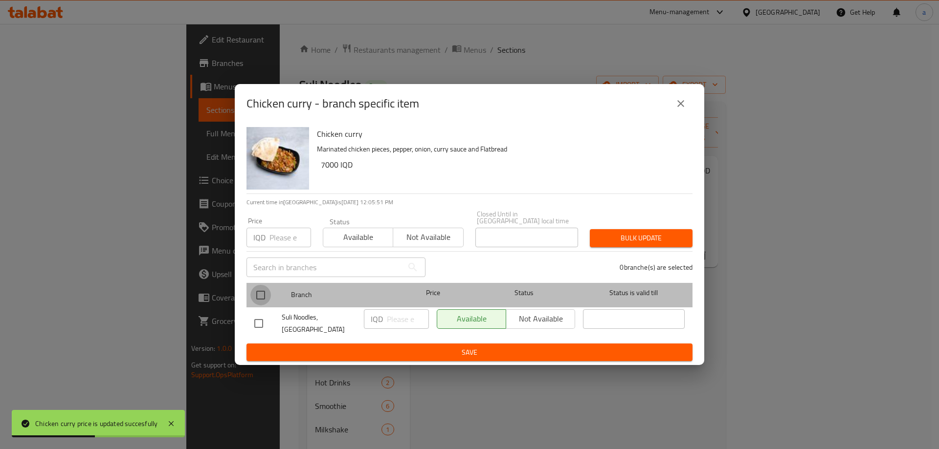
click at [262, 292] on input "checkbox" at bounding box center [260, 295] width 21 height 21
checkbox input "true"
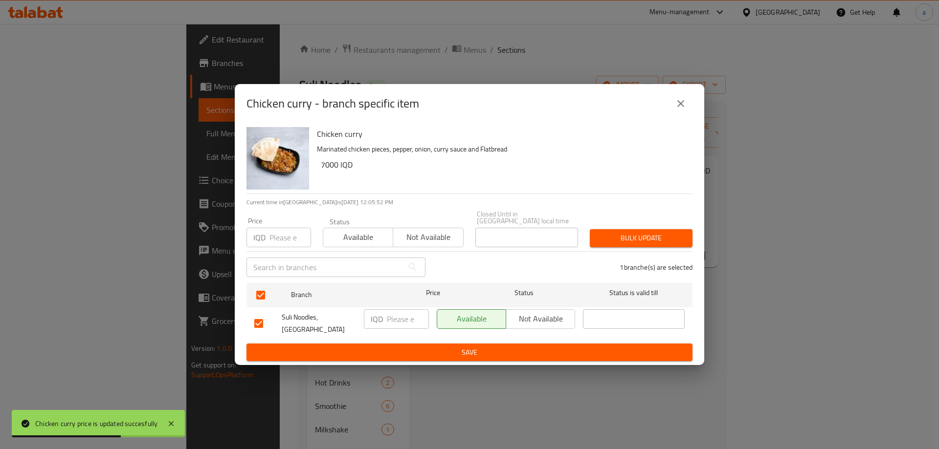
click at [381, 317] on p "IQD" at bounding box center [377, 320] width 12 height 12
click at [396, 320] on input "number" at bounding box center [408, 320] width 42 height 20
paste input "7500"
type input "7500"
click at [424, 347] on span "Save" at bounding box center [469, 353] width 430 height 12
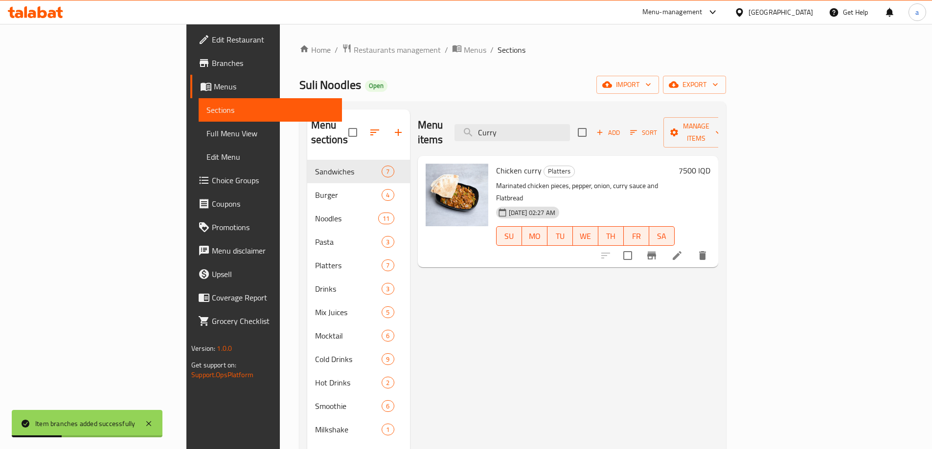
click at [206, 139] on span "Full Menu View" at bounding box center [270, 134] width 128 height 12
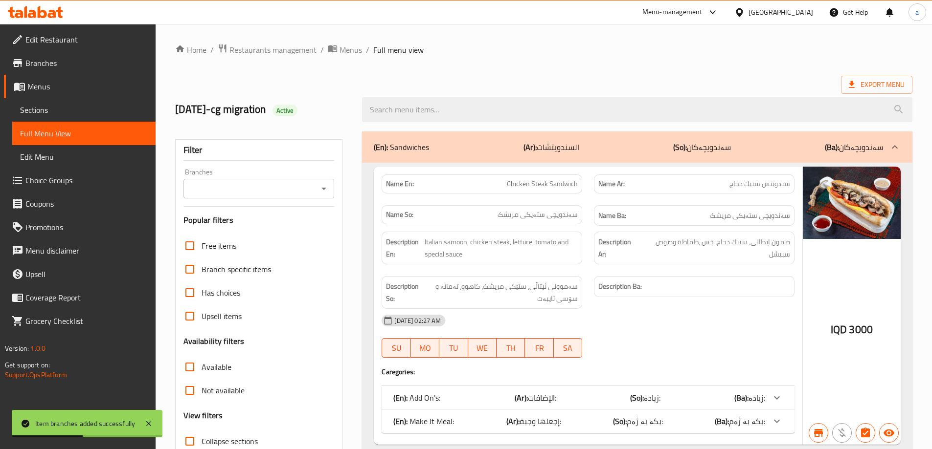
drag, startPoint x: 326, startPoint y: 189, endPoint x: 317, endPoint y: 190, distance: 8.9
click at [326, 188] on icon "Open" at bounding box center [323, 189] width 5 height 2
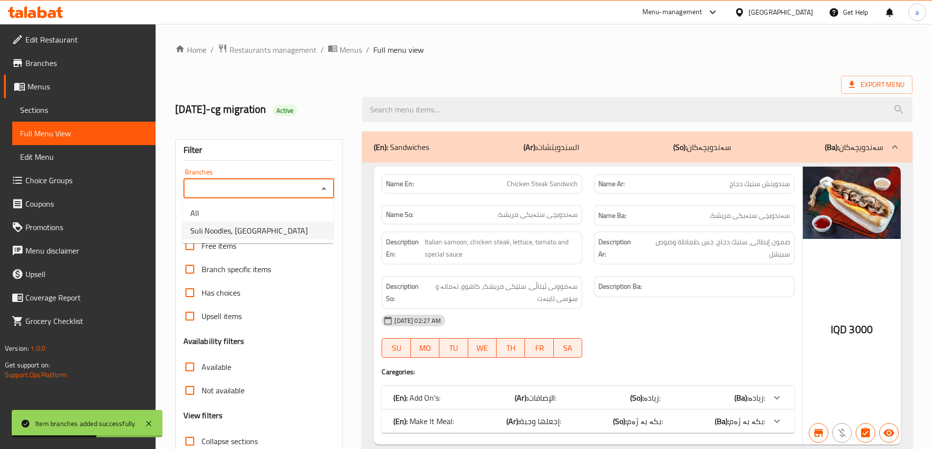
click at [231, 235] on span "Suli Noodles, [GEOGRAPHIC_DATA]" at bounding box center [248, 231] width 117 height 12
type input "Suli Noodles, [GEOGRAPHIC_DATA]"
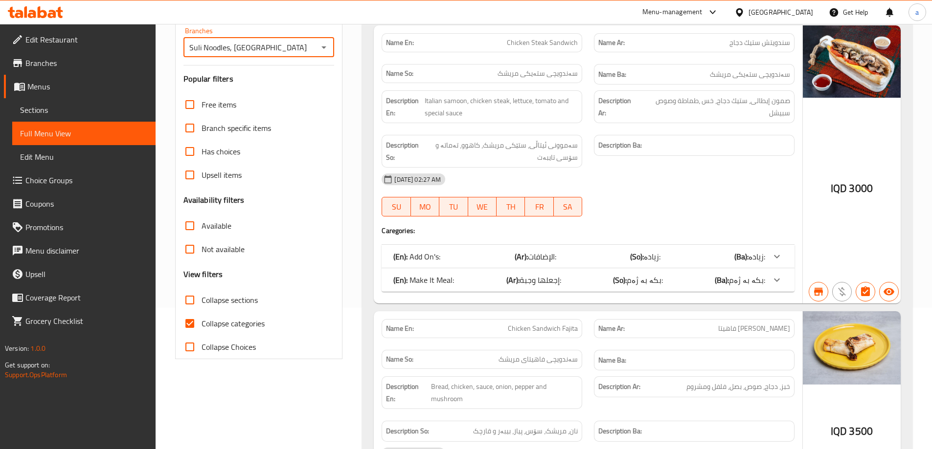
scroll to position [196, 0]
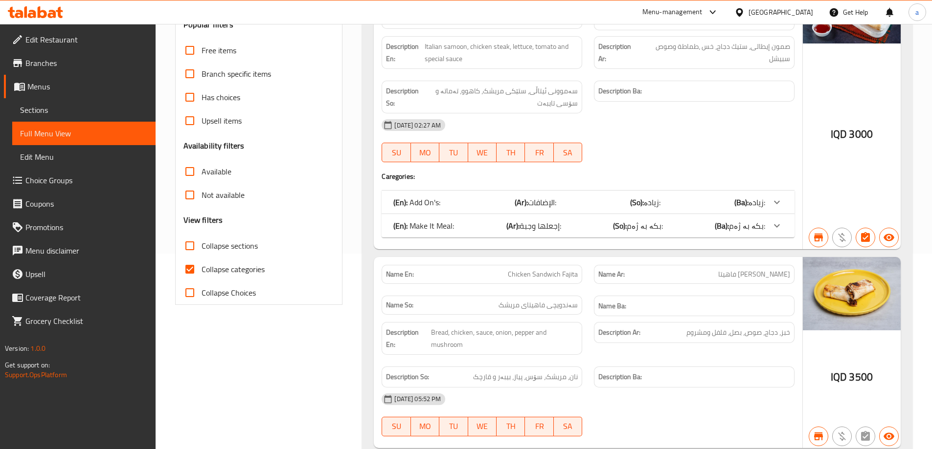
click at [182, 269] on input "Collapse categories" at bounding box center [189, 269] width 23 height 23
checkbox input "false"
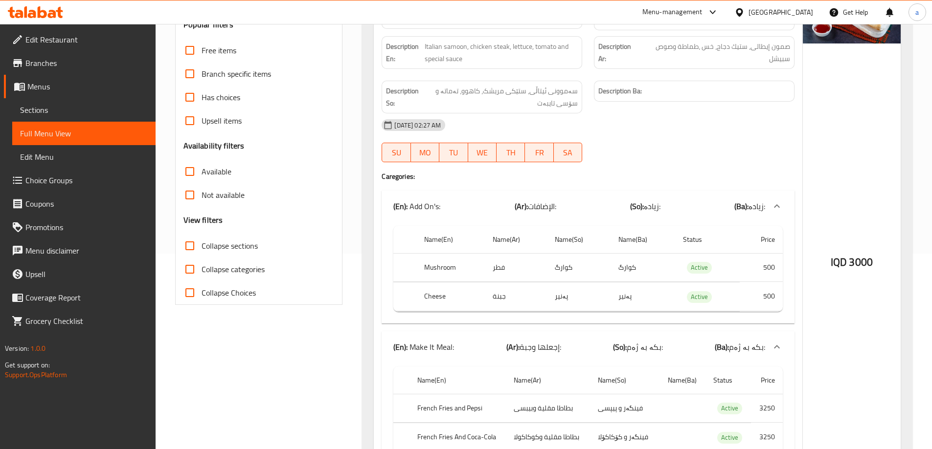
click at [193, 248] on input "Collapse sections" at bounding box center [189, 245] width 23 height 23
checkbox input "true"
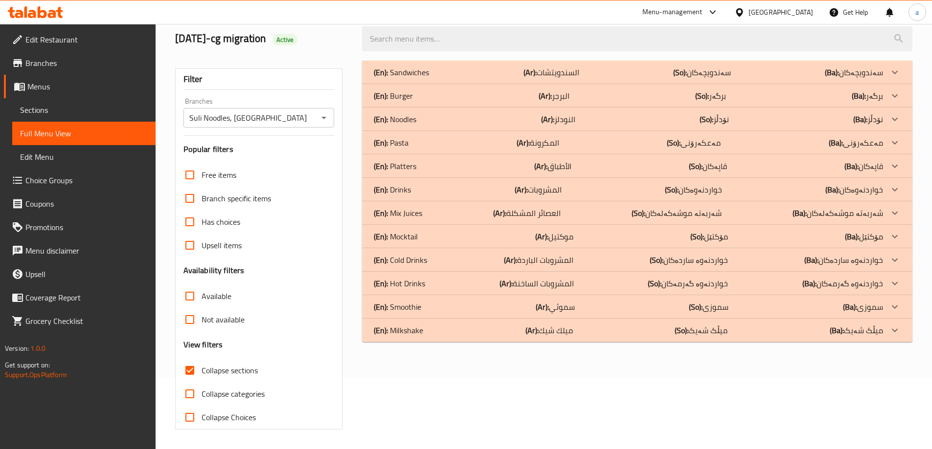
scroll to position [71, 0]
click at [418, 78] on div "(En): Burger (Ar): البرجر (So): برگەر (Ba): برگەر" at bounding box center [628, 73] width 509 height 12
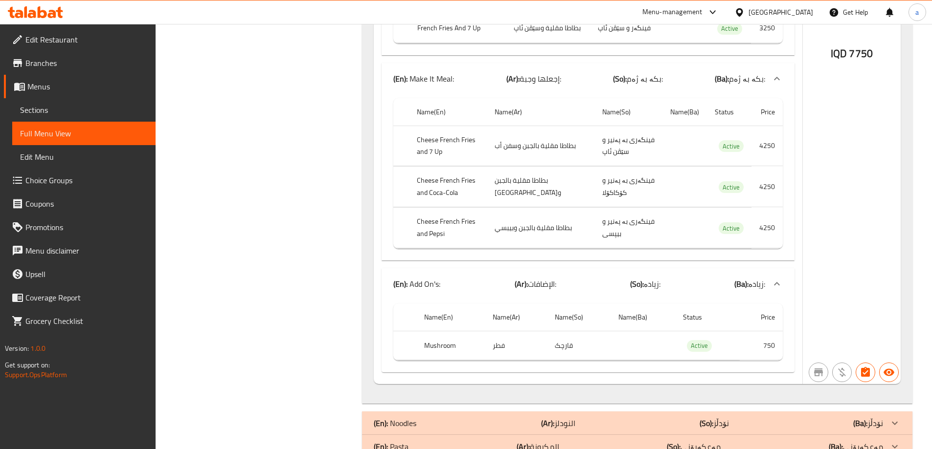
scroll to position [2886, 0]
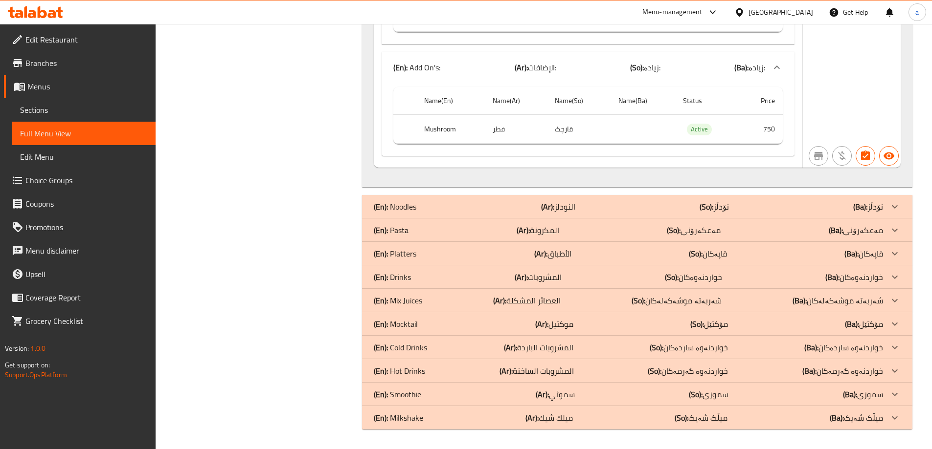
drag, startPoint x: 556, startPoint y: 186, endPoint x: 554, endPoint y: 351, distance: 164.4
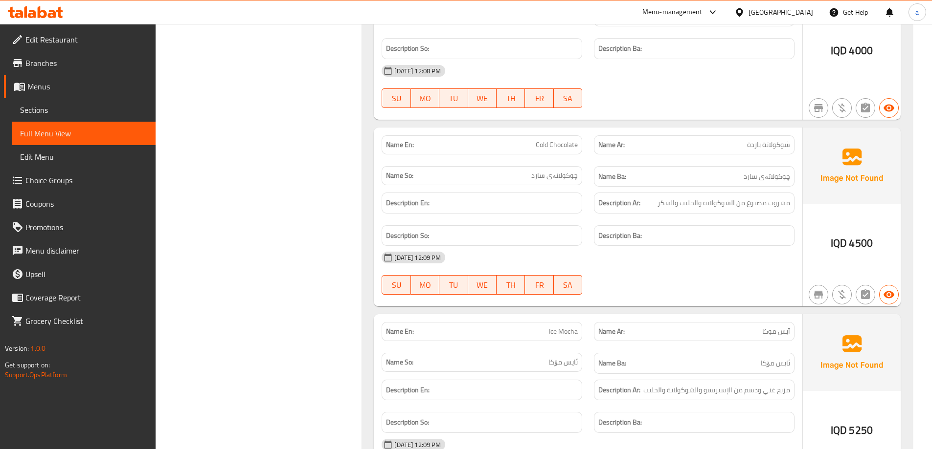
scroll to position [4645, 0]
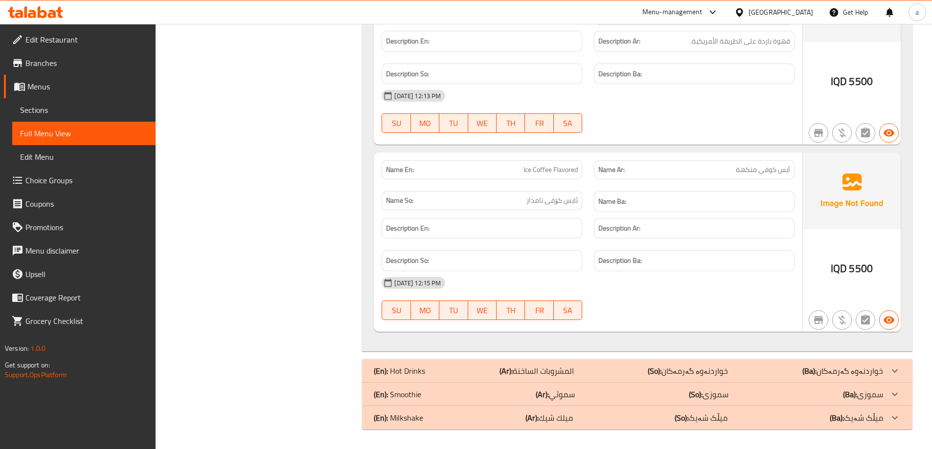
drag, startPoint x: 485, startPoint y: 249, endPoint x: 502, endPoint y: 375, distance: 127.4
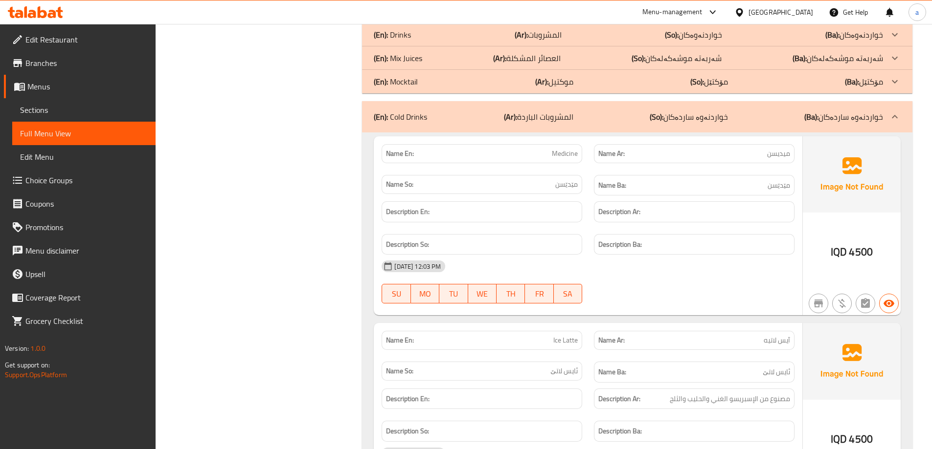
scroll to position [2982, 0]
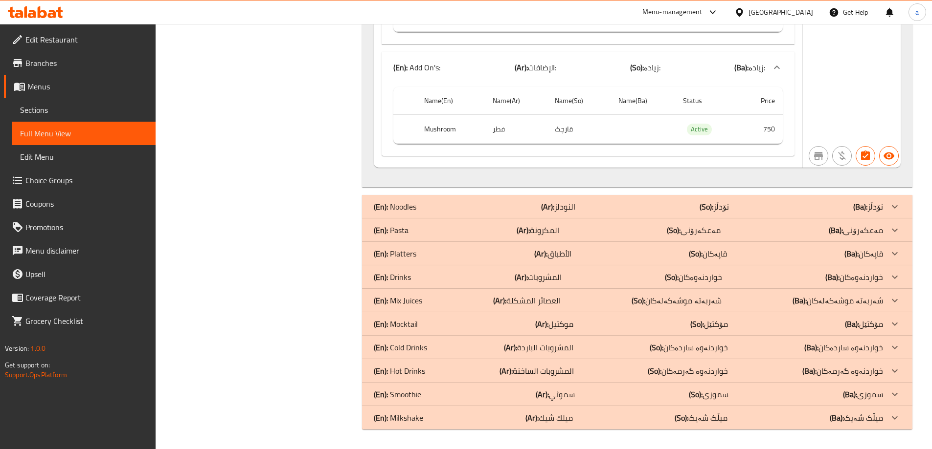
scroll to position [2886, 0]
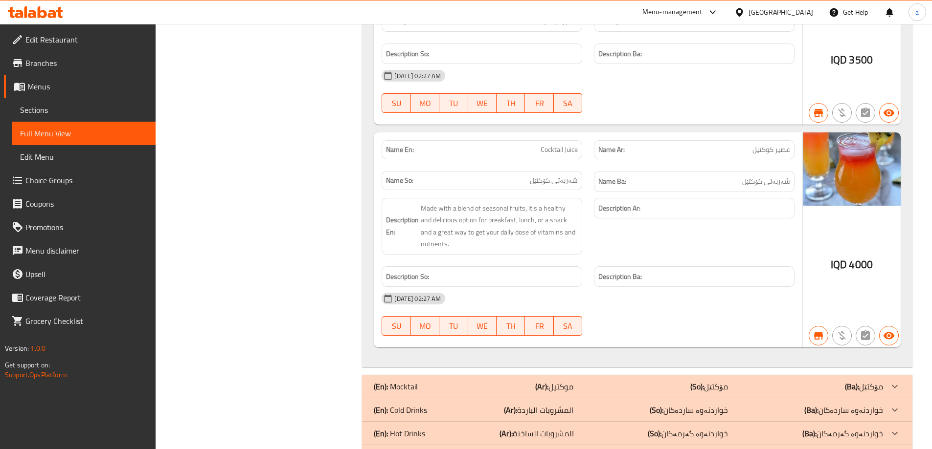
scroll to position [3956, 0]
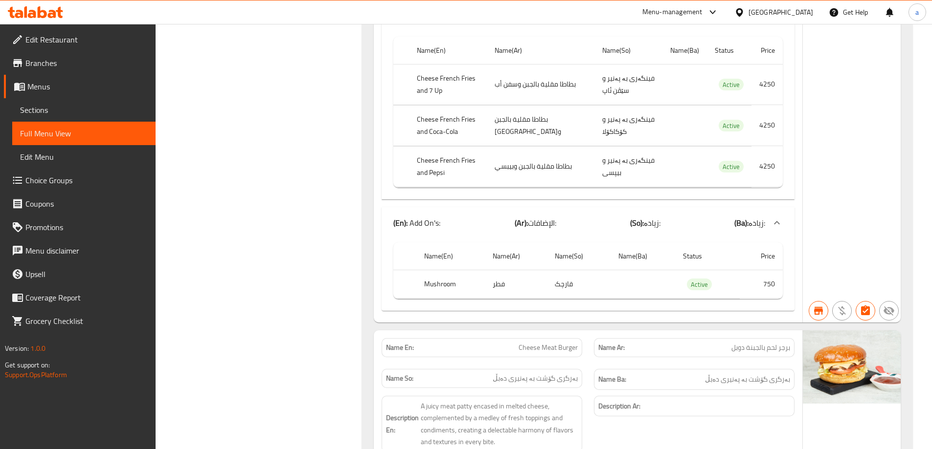
drag, startPoint x: 465, startPoint y: 140, endPoint x: 468, endPoint y: 98, distance: 42.7
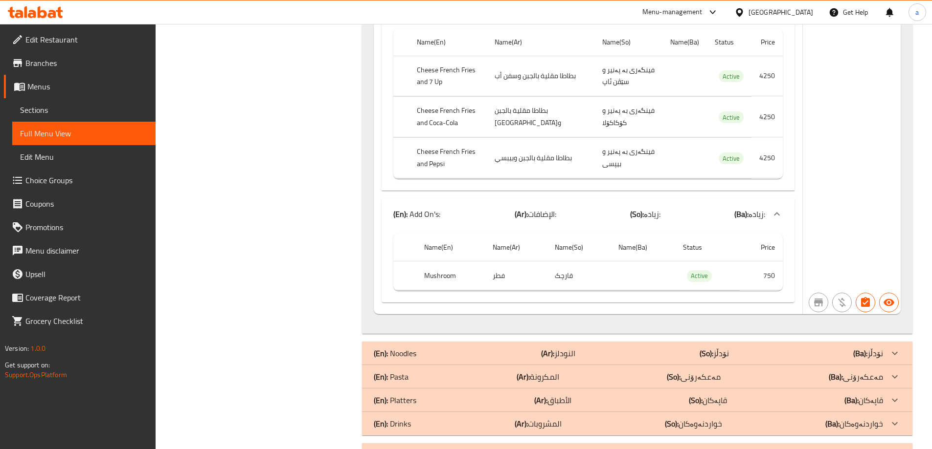
scroll to position [2935, 0]
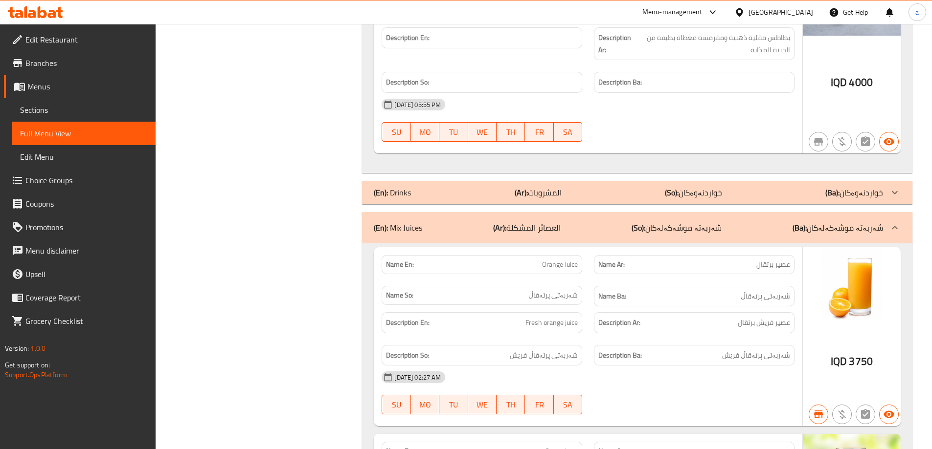
scroll to position [4793, 0]
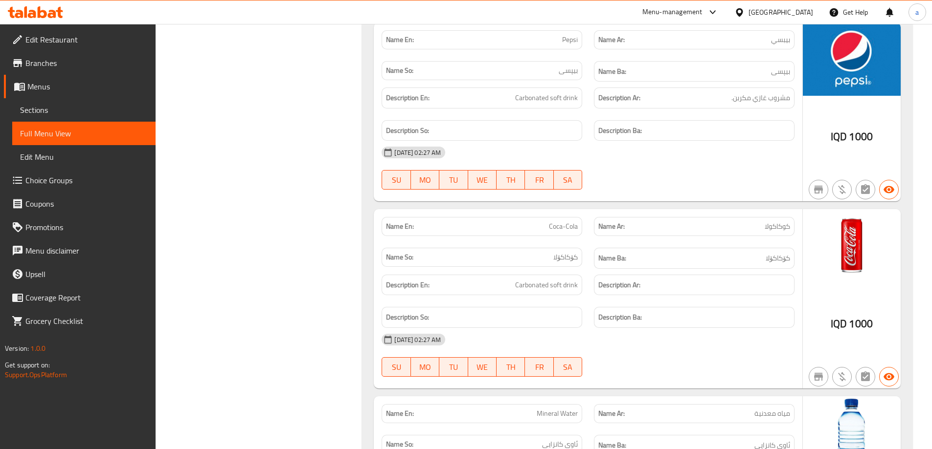
scroll to position [4940, 0]
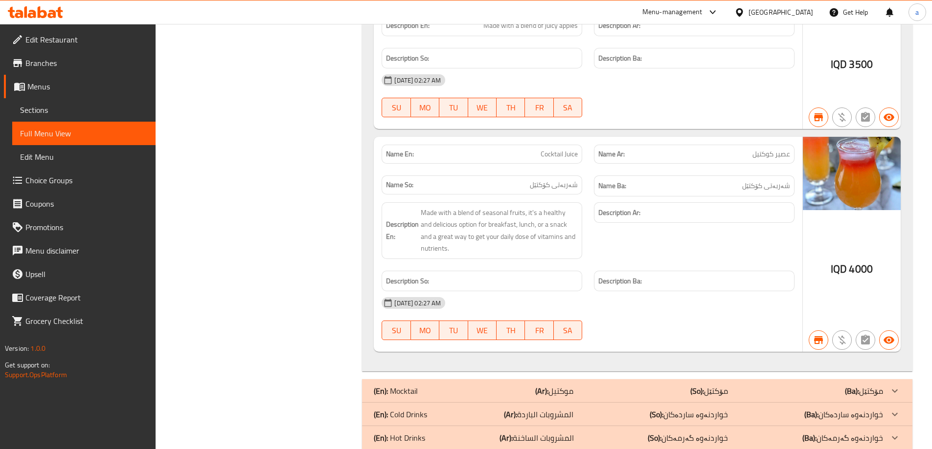
scroll to position [5853, 0]
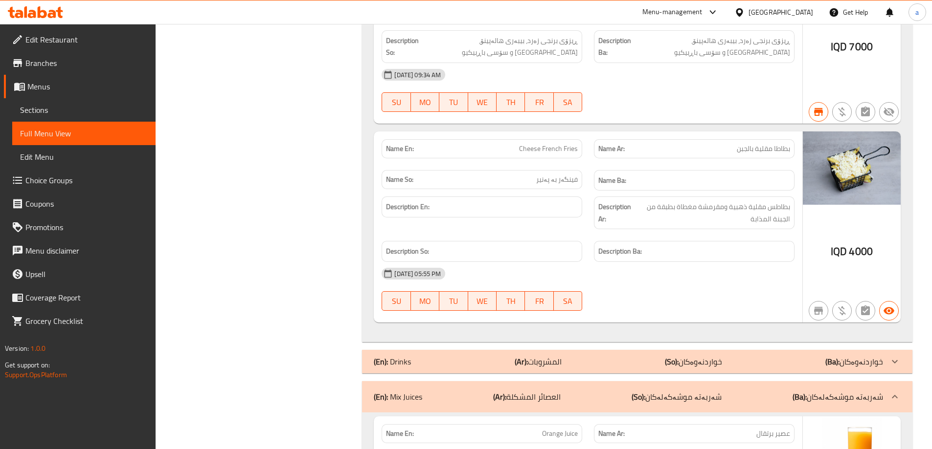
drag, startPoint x: 404, startPoint y: 273, endPoint x: 402, endPoint y: 189, distance: 84.2
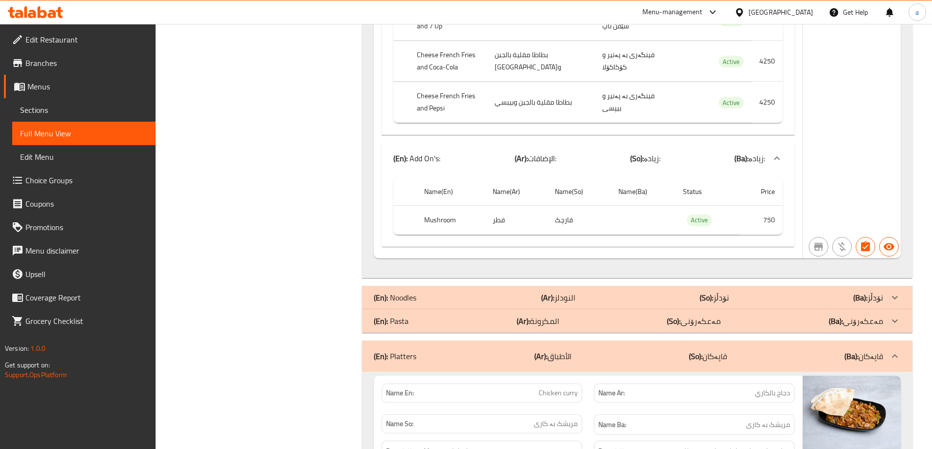
scroll to position [2804, 0]
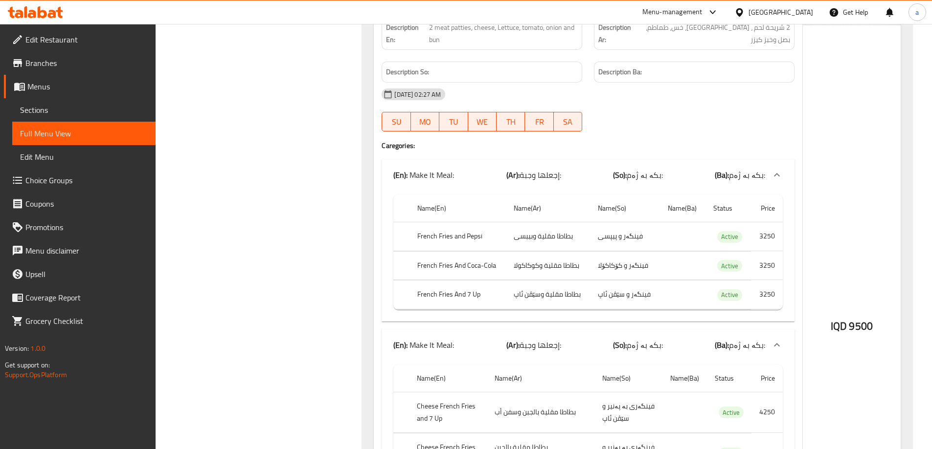
scroll to position [0, 0]
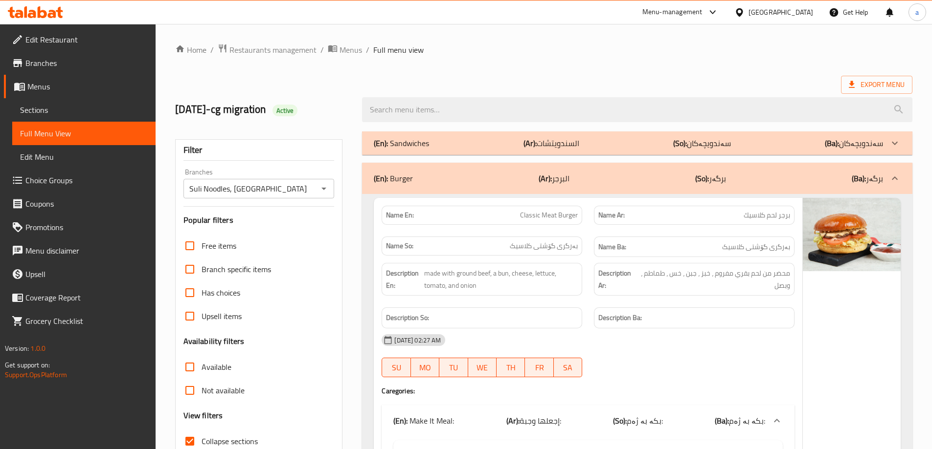
drag, startPoint x: 621, startPoint y: 331, endPoint x: 614, endPoint y: 160, distance: 170.8
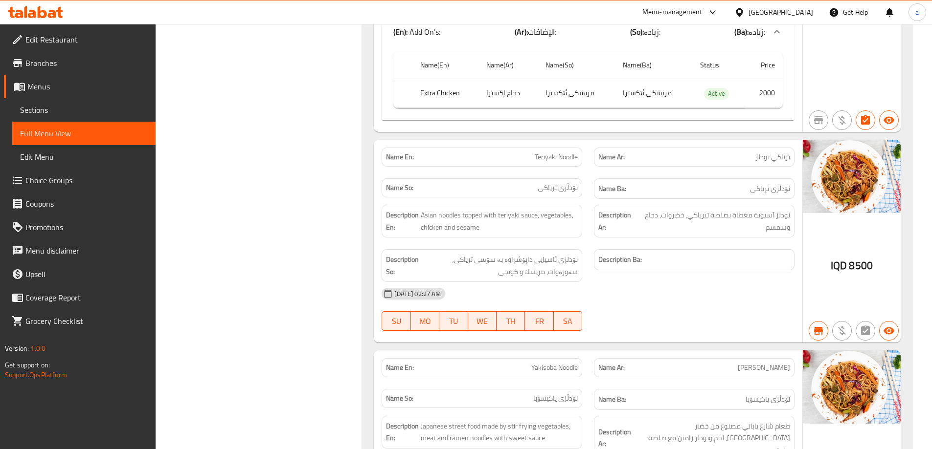
scroll to position [5723, 0]
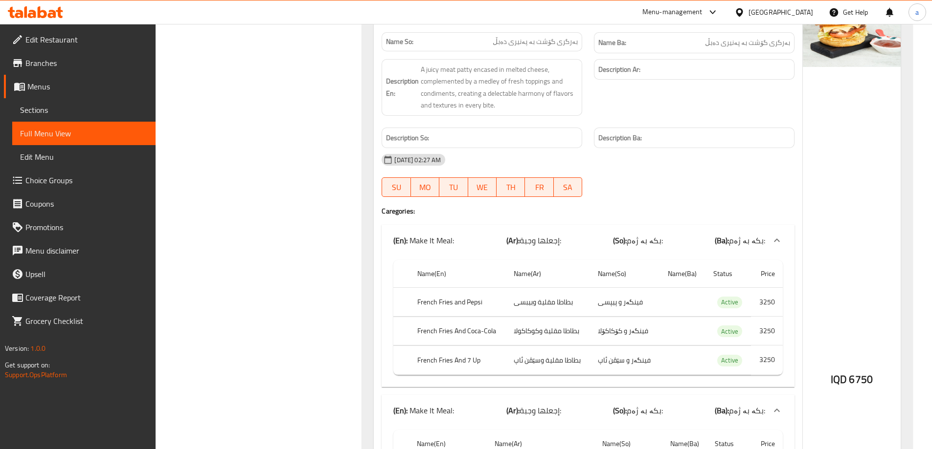
drag, startPoint x: 517, startPoint y: 254, endPoint x: 504, endPoint y: 179, distance: 77.0
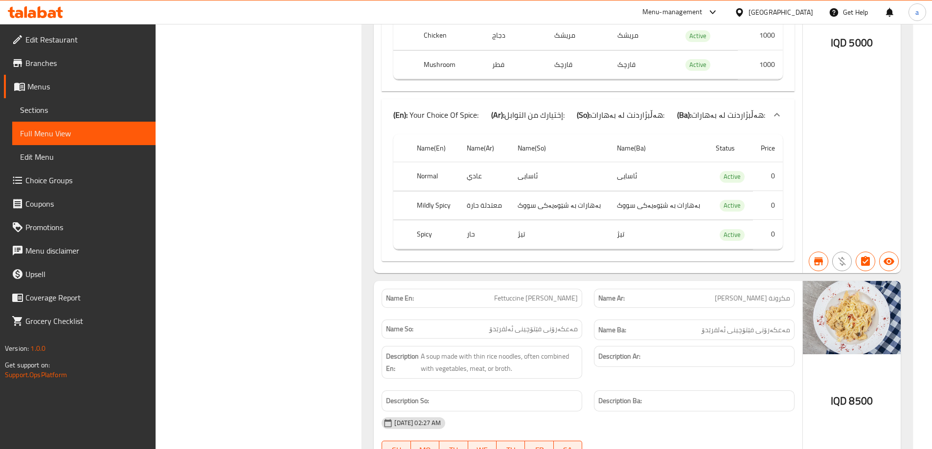
scroll to position [7777, 0]
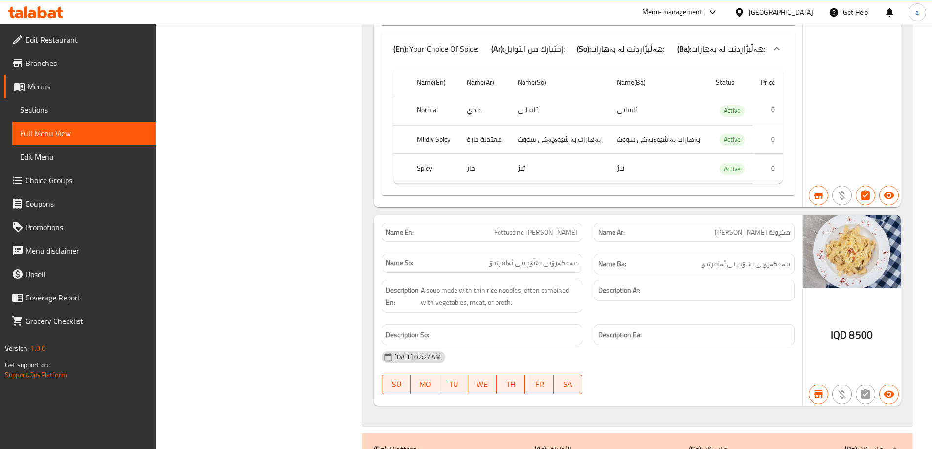
drag, startPoint x: 323, startPoint y: 179, endPoint x: 331, endPoint y: 179, distance: 8.3
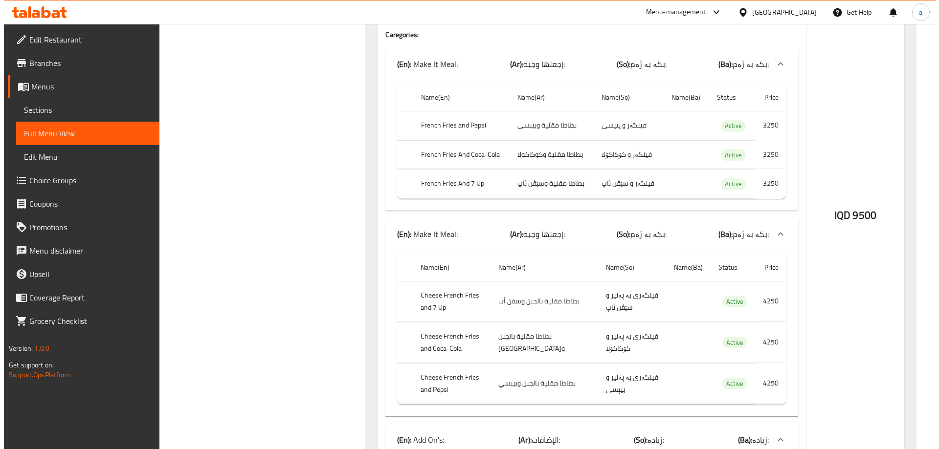
scroll to position [0, 0]
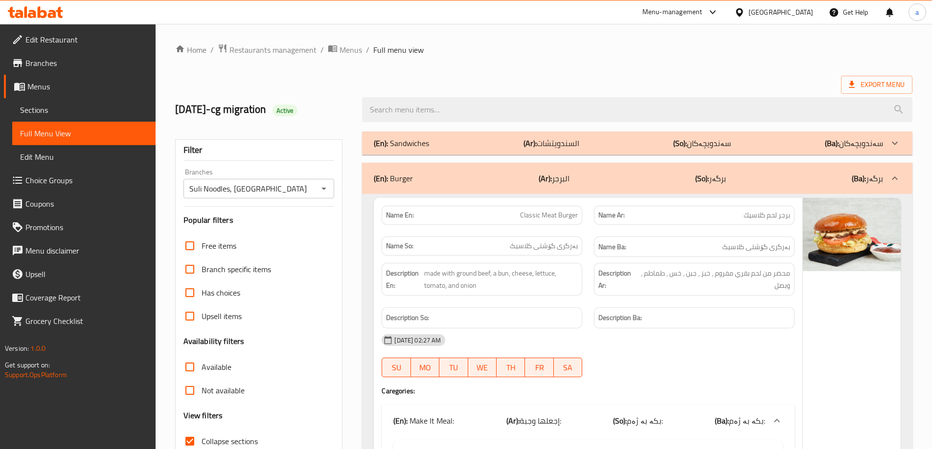
drag, startPoint x: 621, startPoint y: 212, endPoint x: 641, endPoint y: -59, distance: 271.7
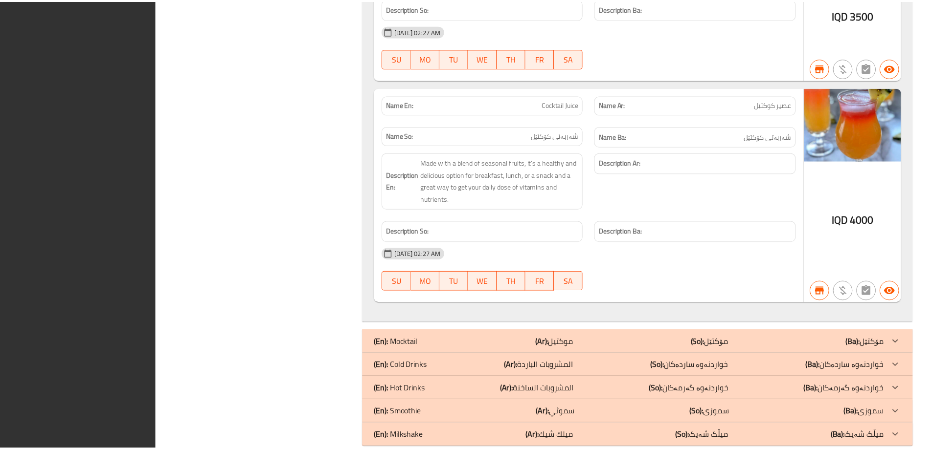
scroll to position [10904, 0]
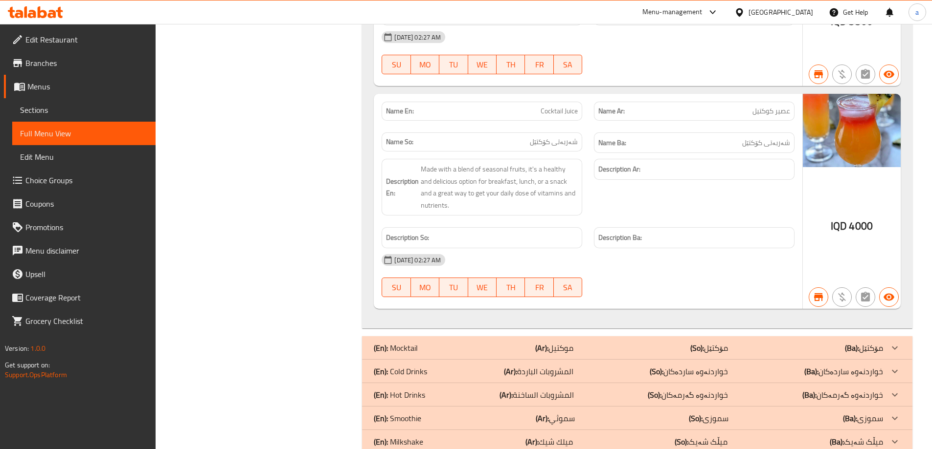
click at [49, 72] on link "Branches" at bounding box center [80, 62] width 152 height 23
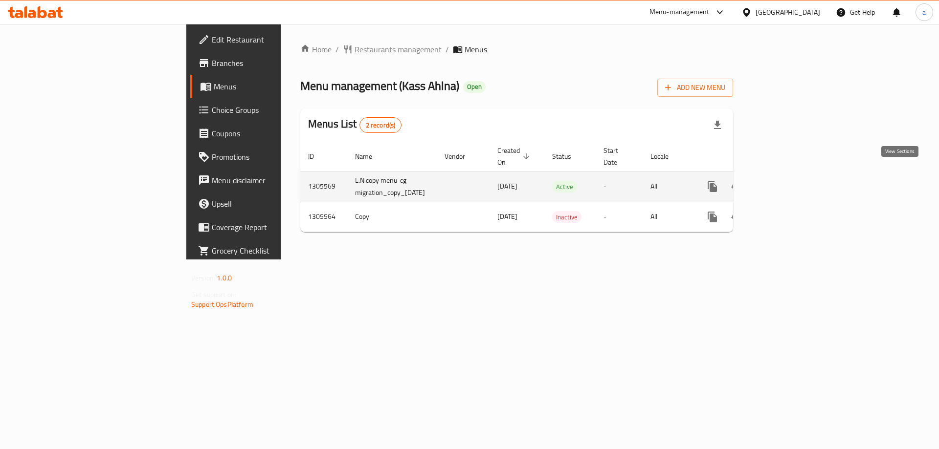
click at [789, 181] on icon "enhanced table" at bounding box center [783, 187] width 12 height 12
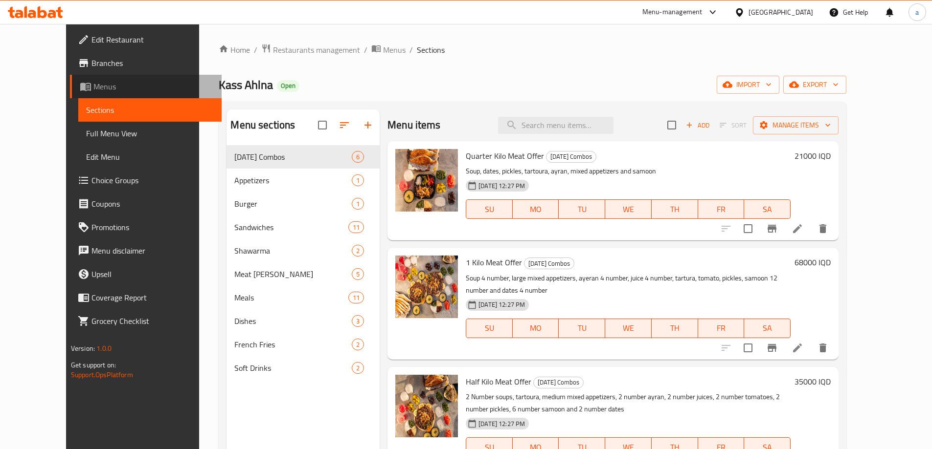
click at [93, 81] on span "Menus" at bounding box center [153, 87] width 120 height 12
